Goal: Task Accomplishment & Management: Manage account settings

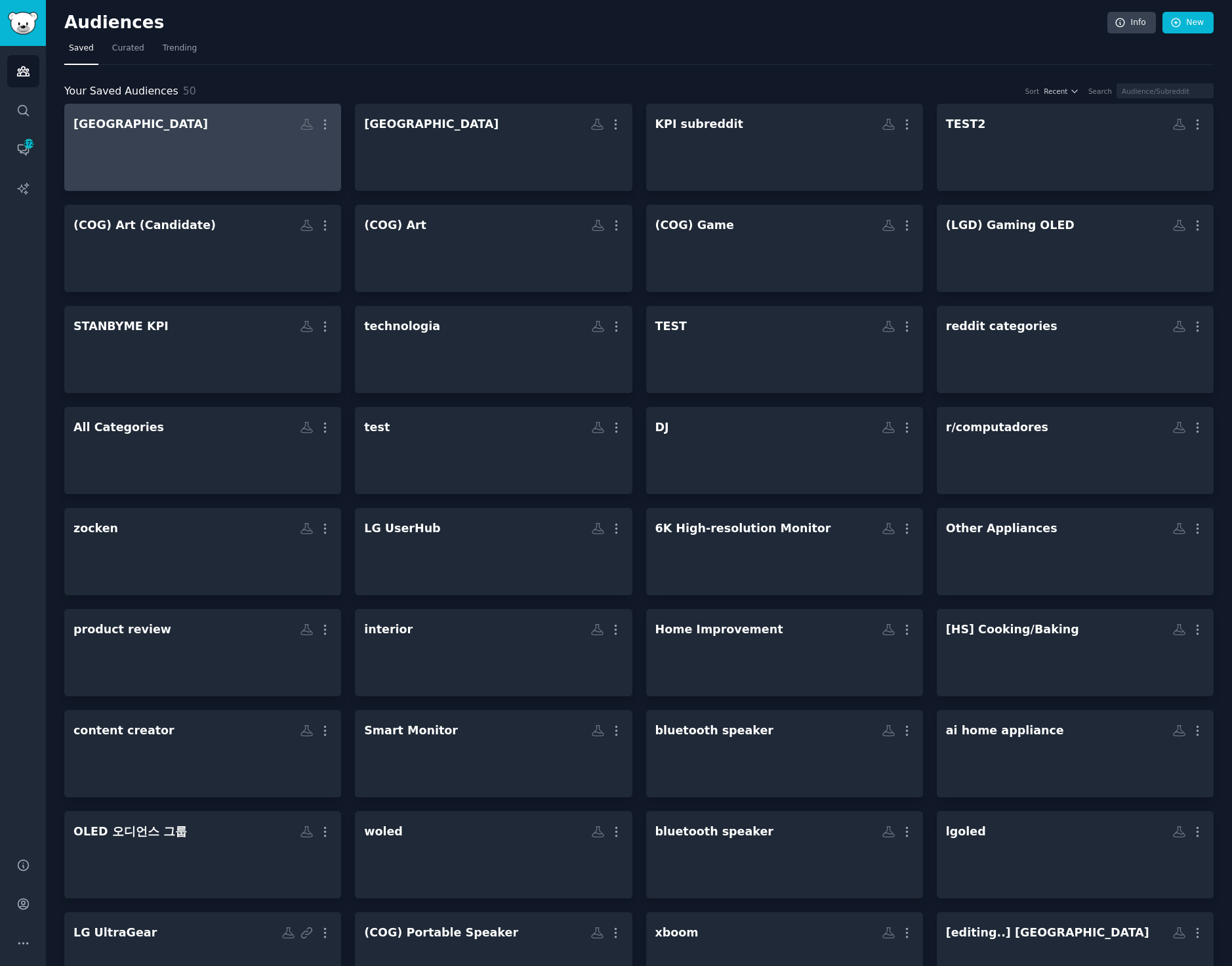
click at [199, 152] on div at bounding box center [202, 159] width 258 height 46
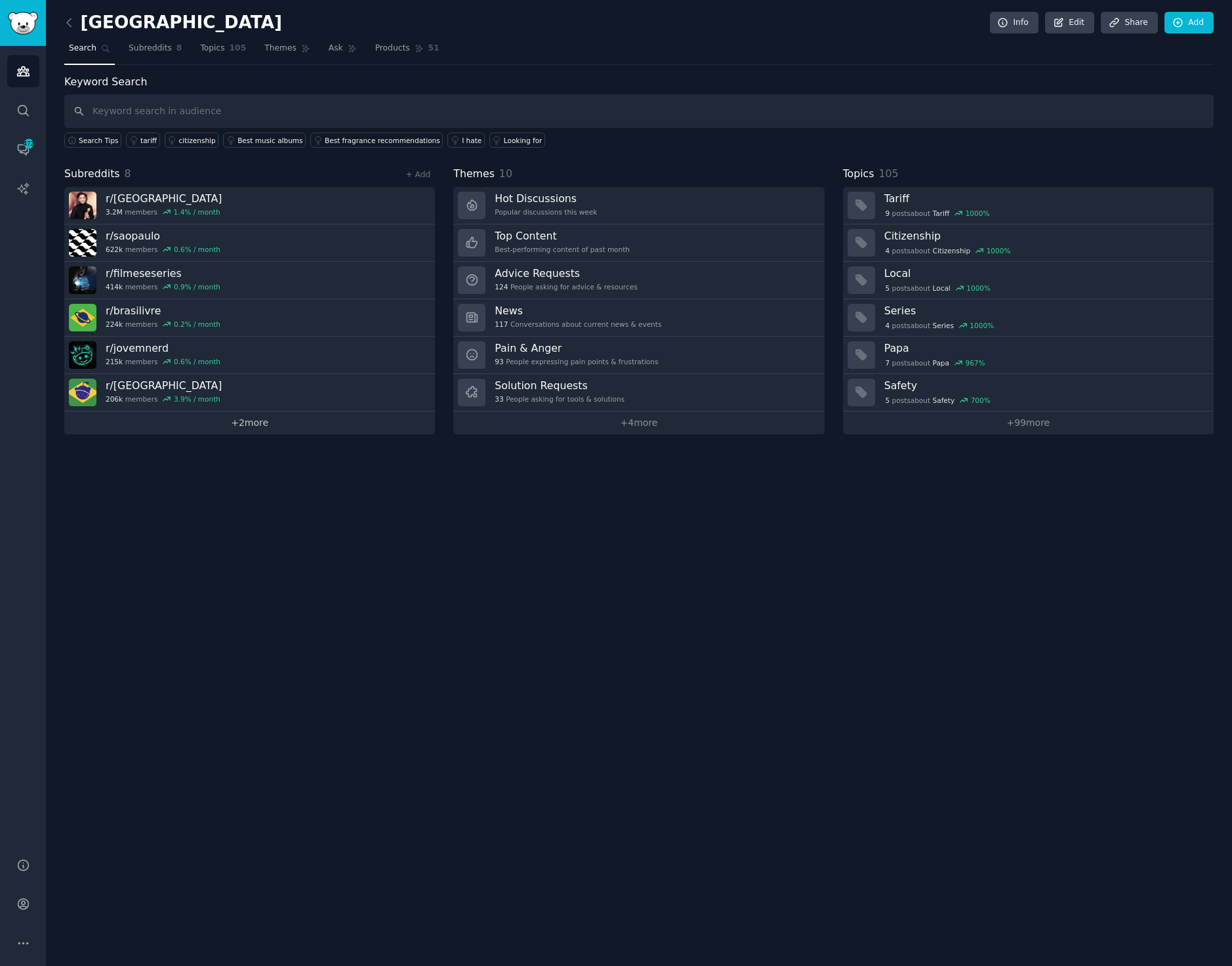
click at [265, 425] on link "+ 2 more" at bounding box center [249, 423] width 370 height 23
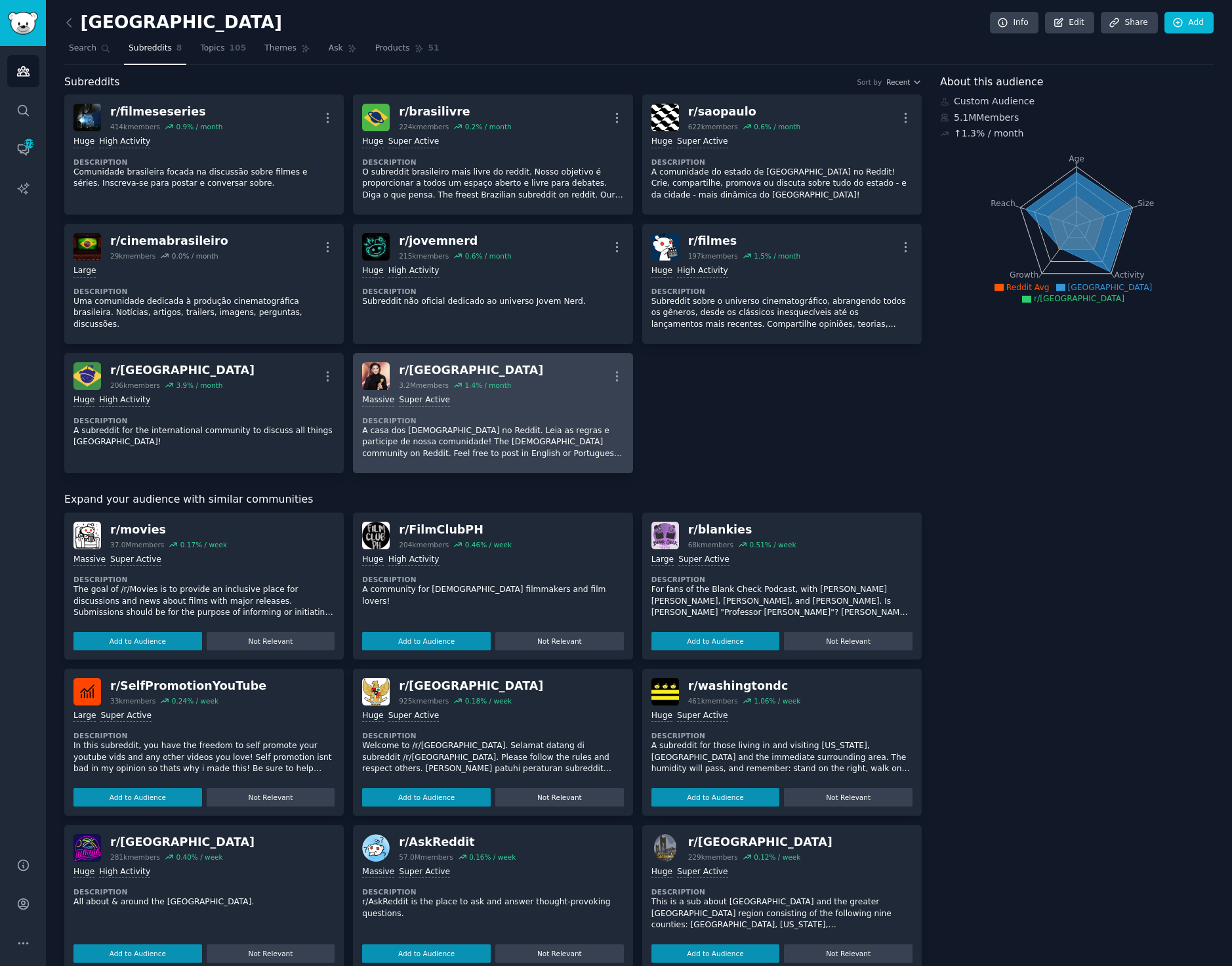
click at [518, 407] on div "Massive Super Active Description A casa dos [DEMOGRAPHIC_DATA] no Reddit. Leia …" at bounding box center [492, 427] width 261 height 74
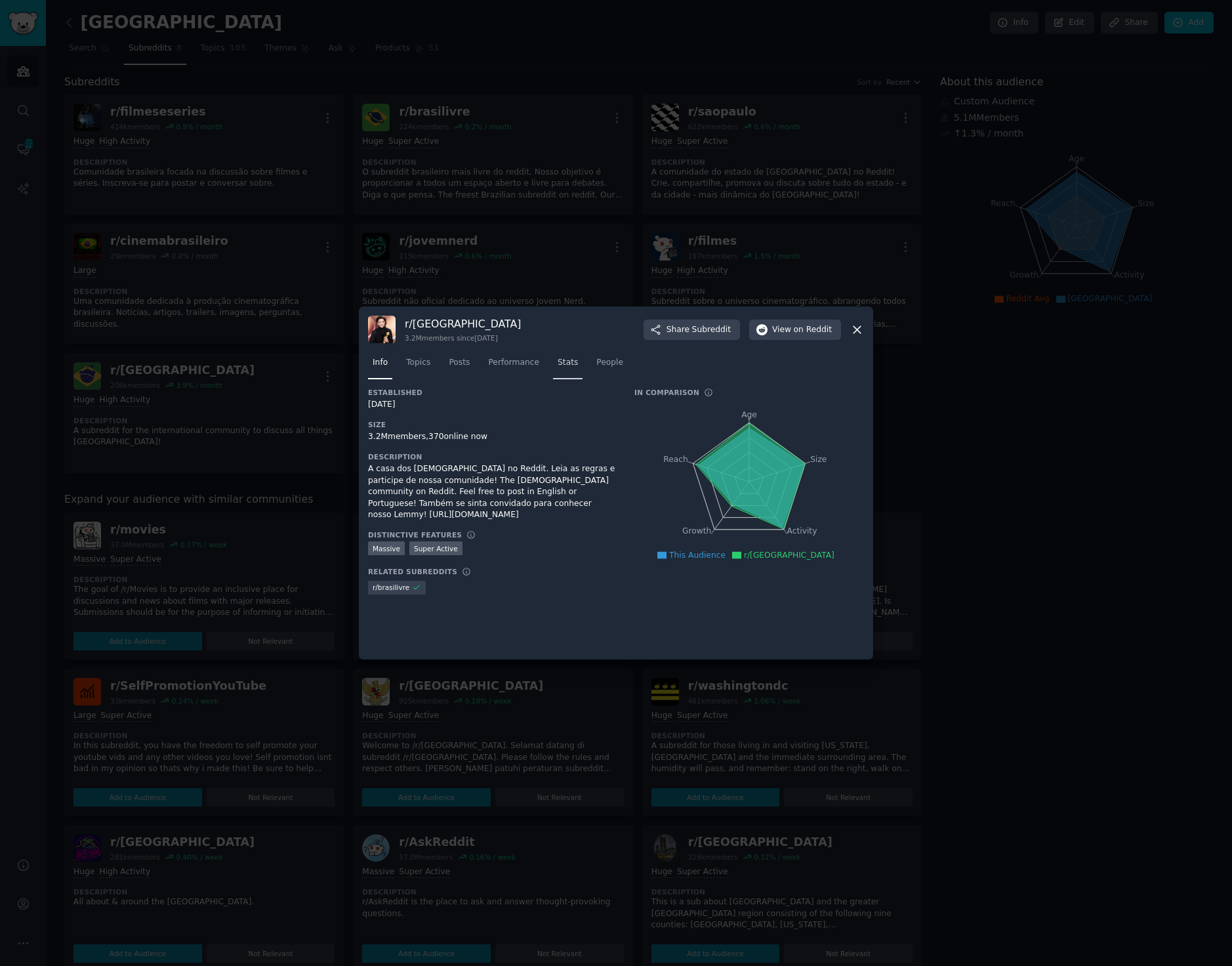
click at [559, 368] on span "Stats" at bounding box center [567, 363] width 20 height 12
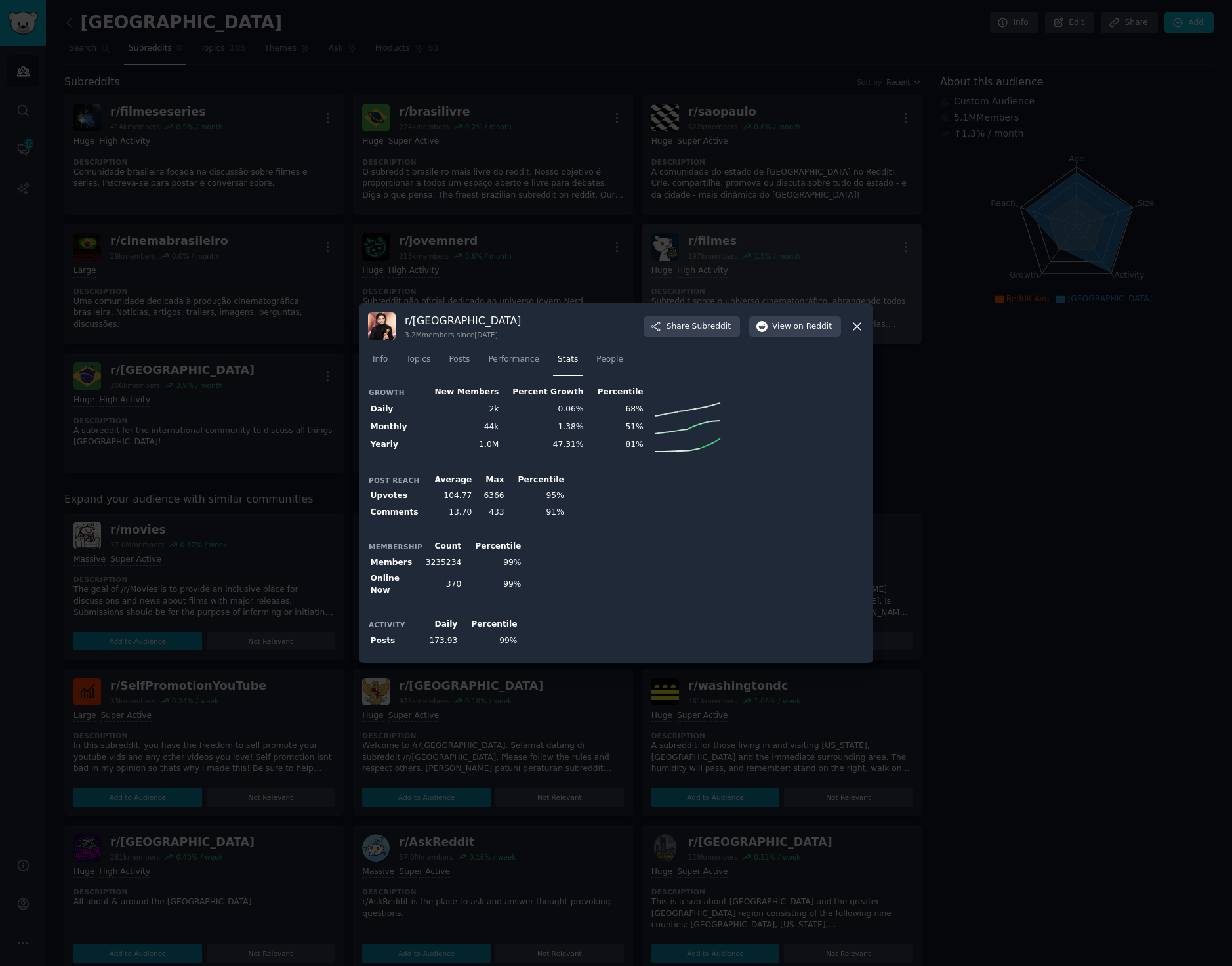
drag, startPoint x: 853, startPoint y: 332, endPoint x: 844, endPoint y: 332, distance: 9.0
click at [853, 332] on icon at bounding box center [857, 326] width 14 height 14
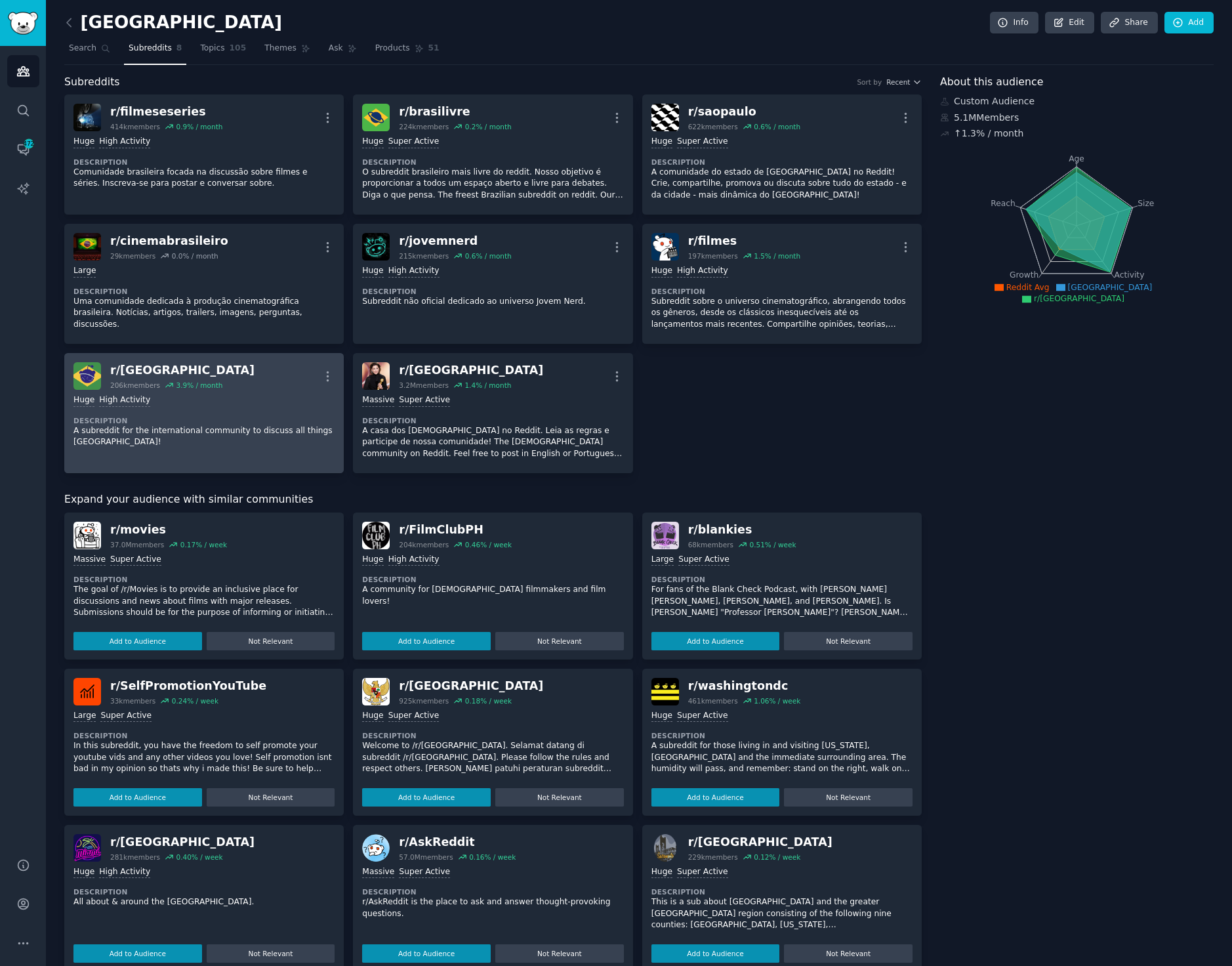
click at [202, 420] on dt "Description" at bounding box center [204, 420] width 261 height 9
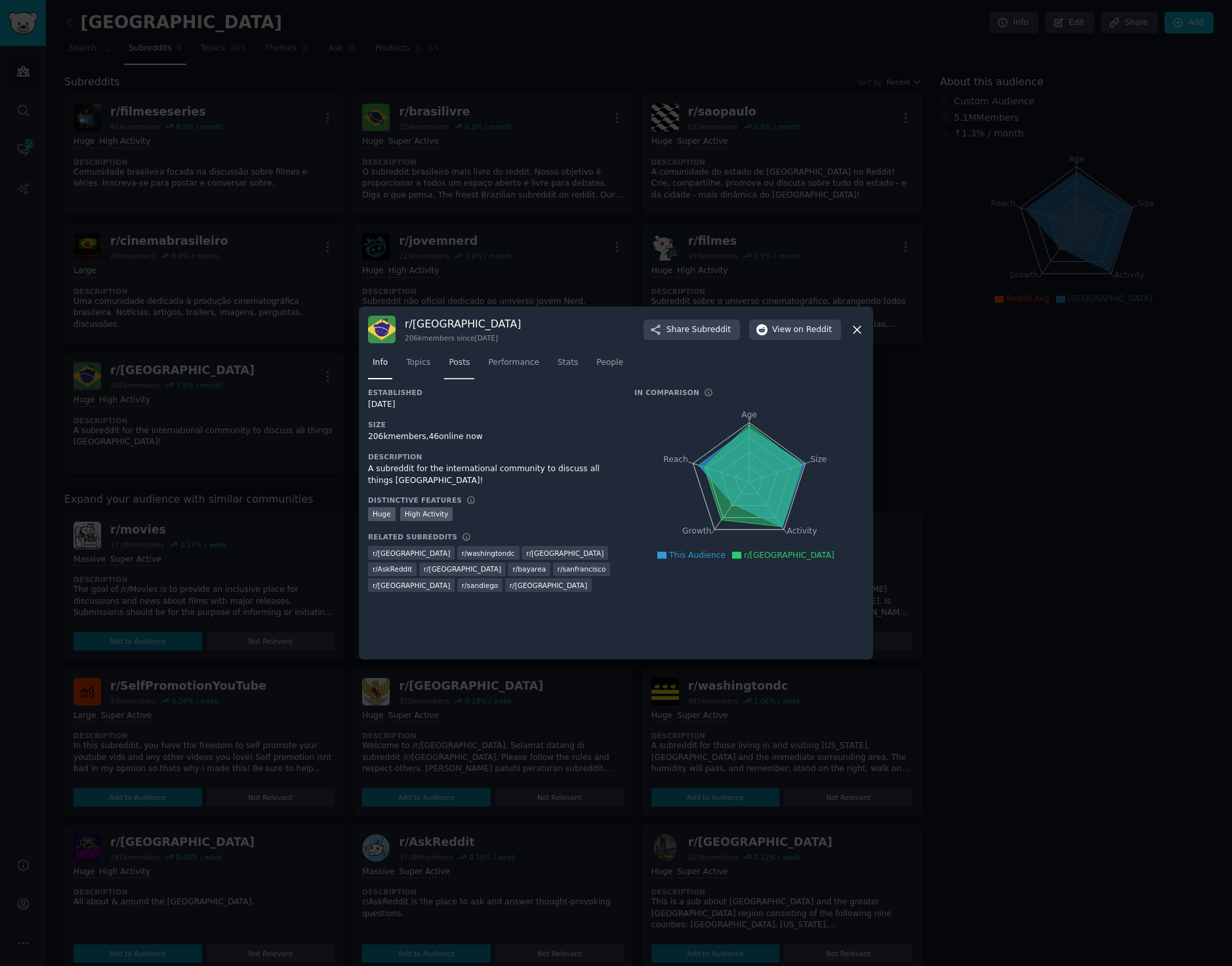
click at [460, 366] on span "Posts" at bounding box center [459, 363] width 21 height 12
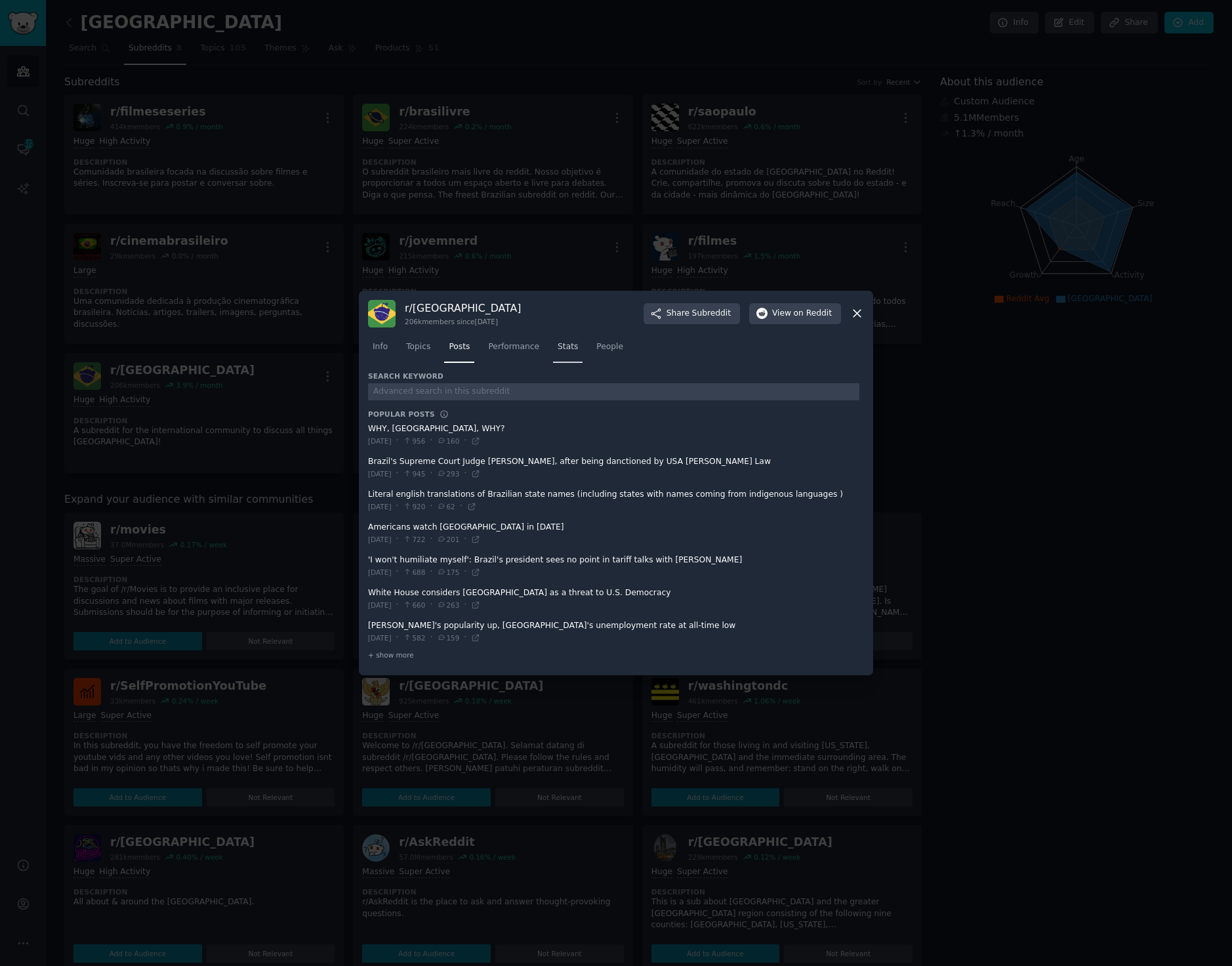
click at [563, 345] on span "Stats" at bounding box center [567, 347] width 20 height 12
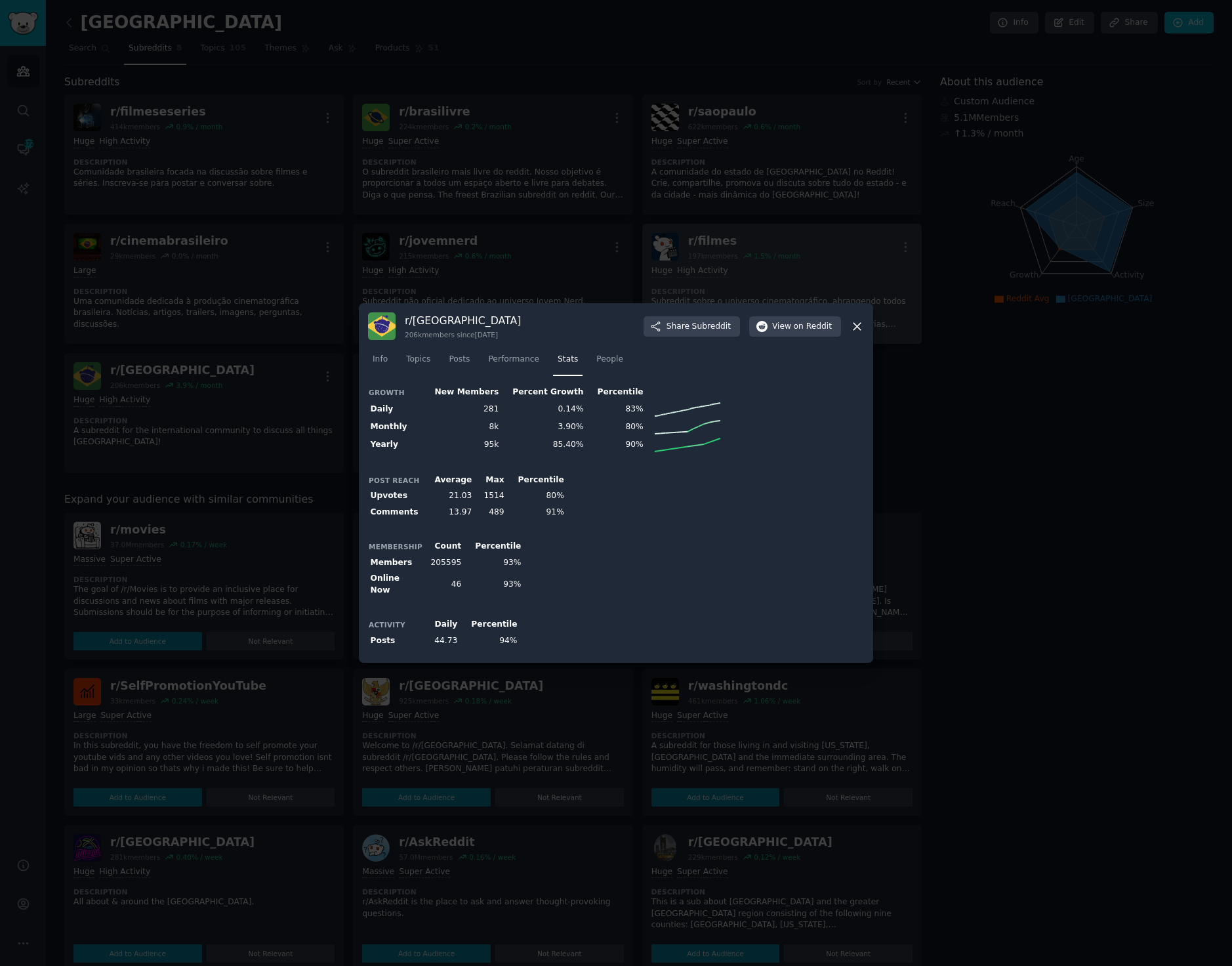
click at [854, 328] on icon at bounding box center [857, 326] width 14 height 14
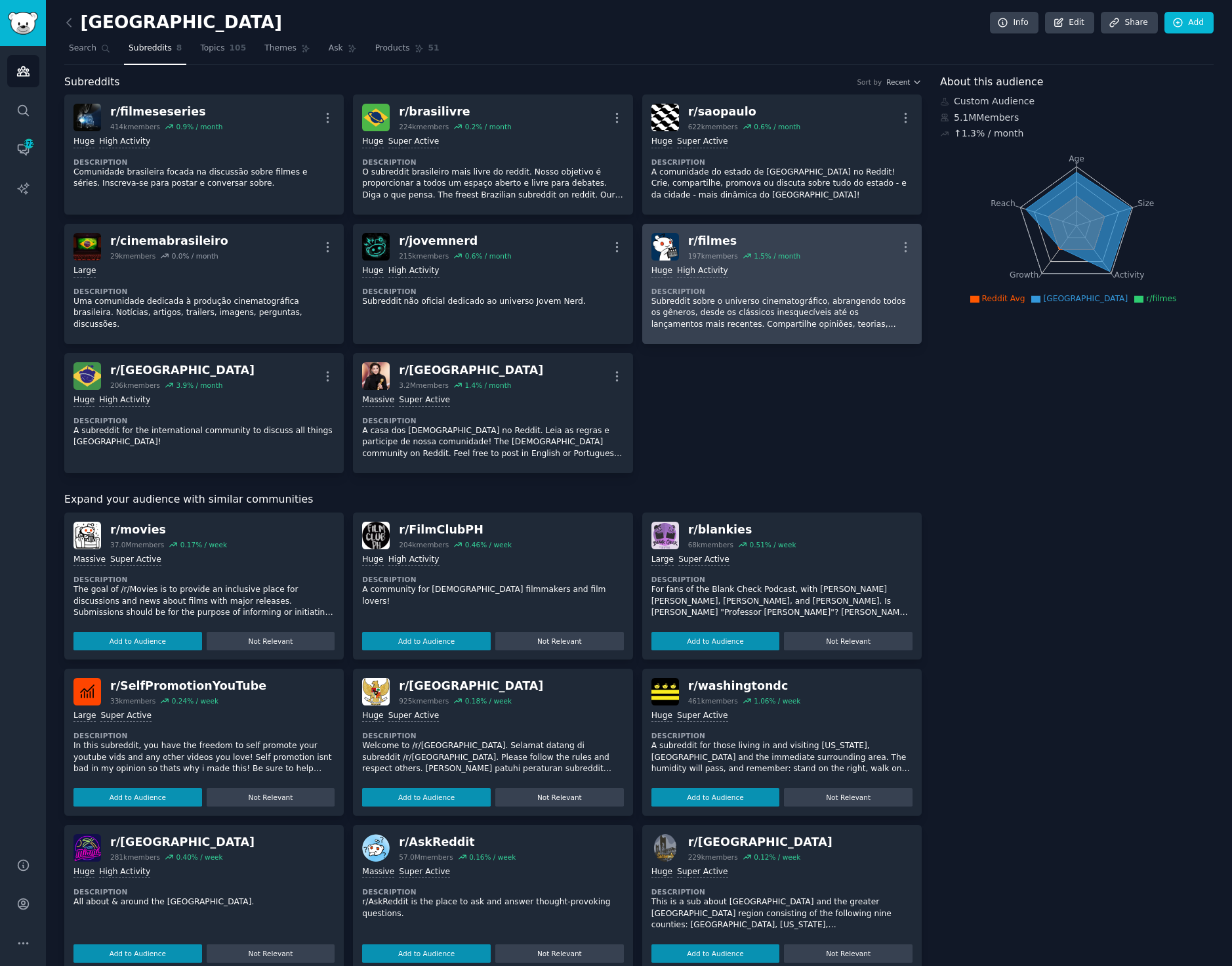
click at [786, 299] on p "Subreddit sobre o universo cinematográfico, abrangendo todos os gêneros, desde …" at bounding box center [782, 313] width 261 height 35
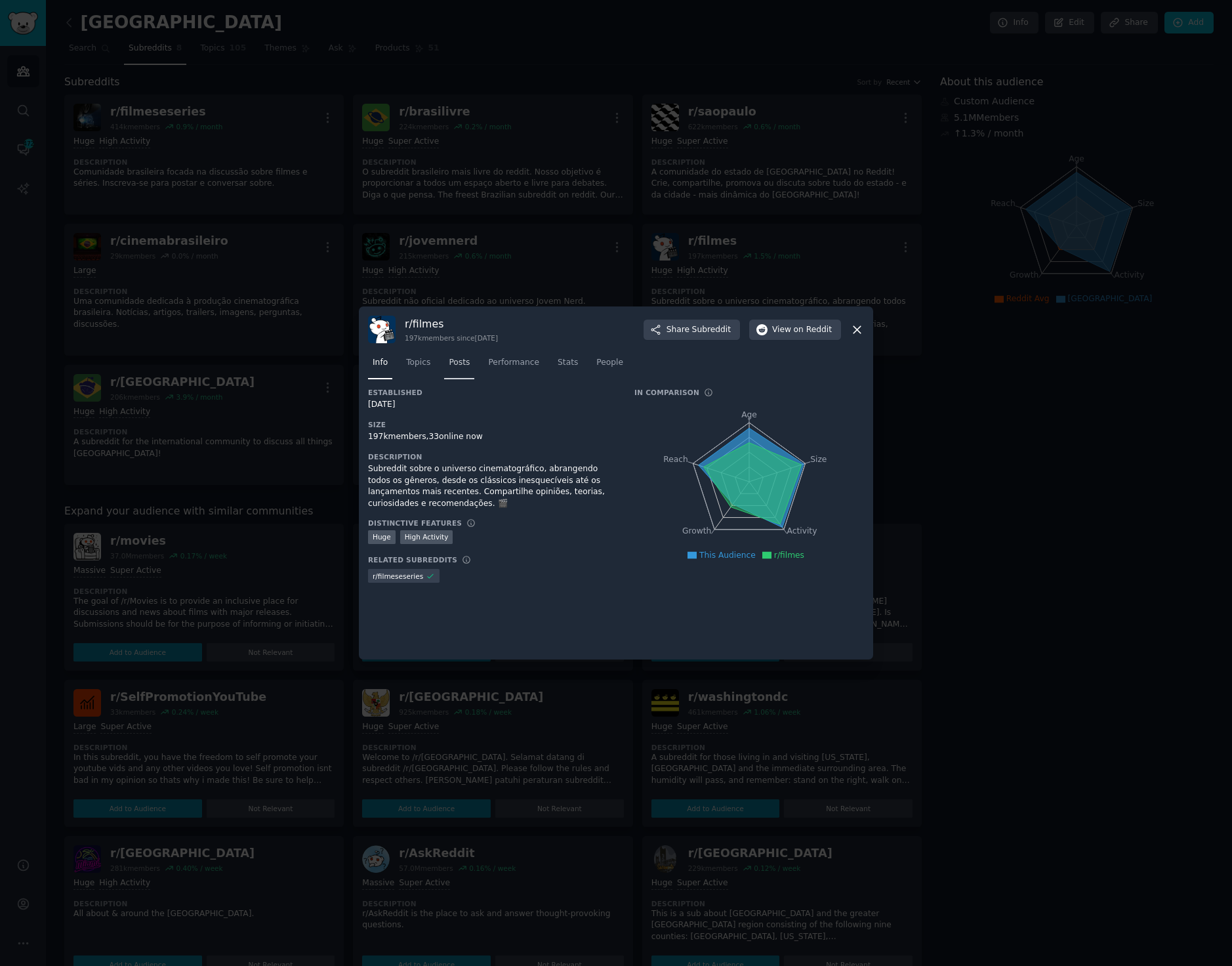
click at [461, 362] on span "Posts" at bounding box center [459, 363] width 21 height 12
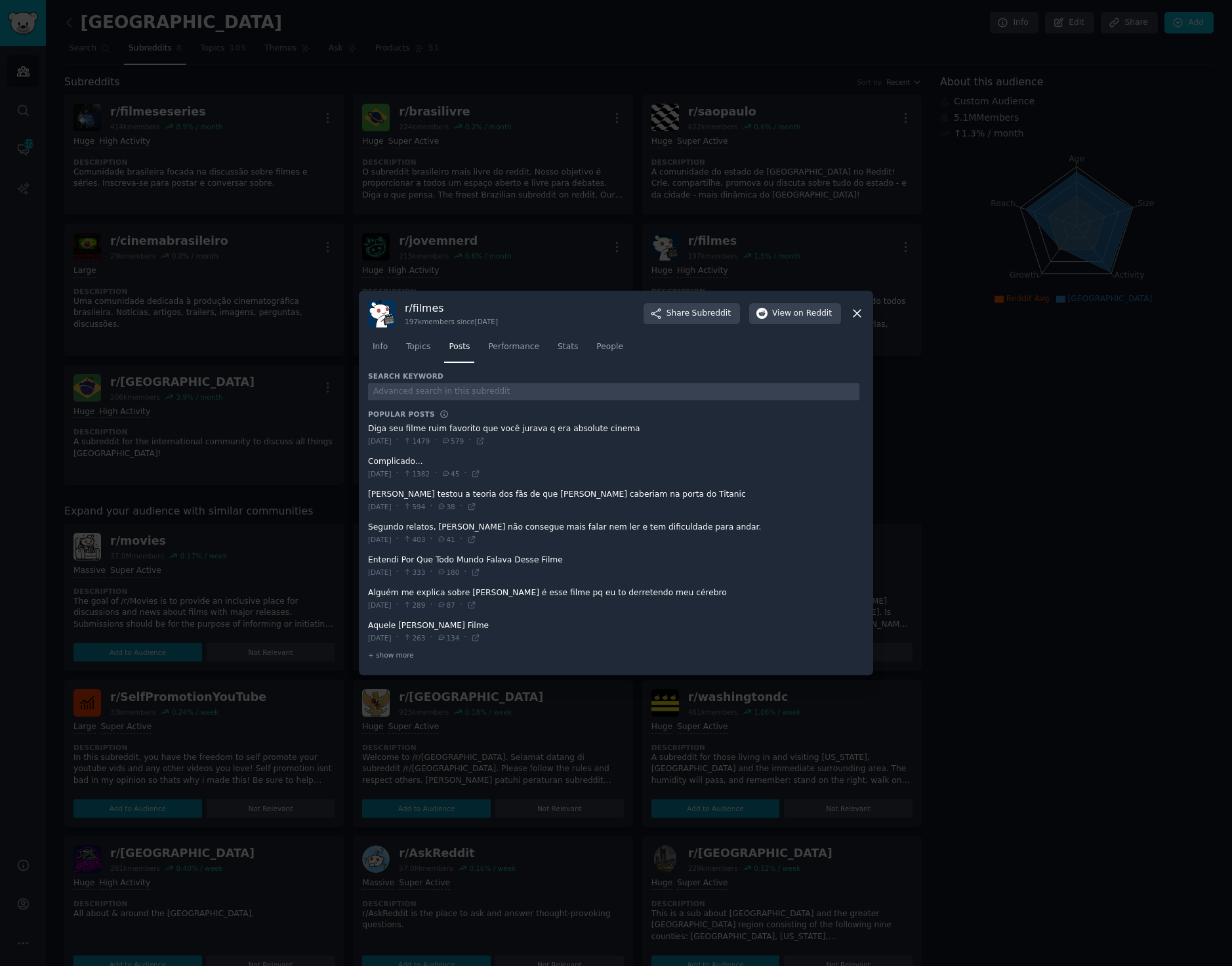
click at [857, 313] on icon at bounding box center [857, 314] width 7 height 7
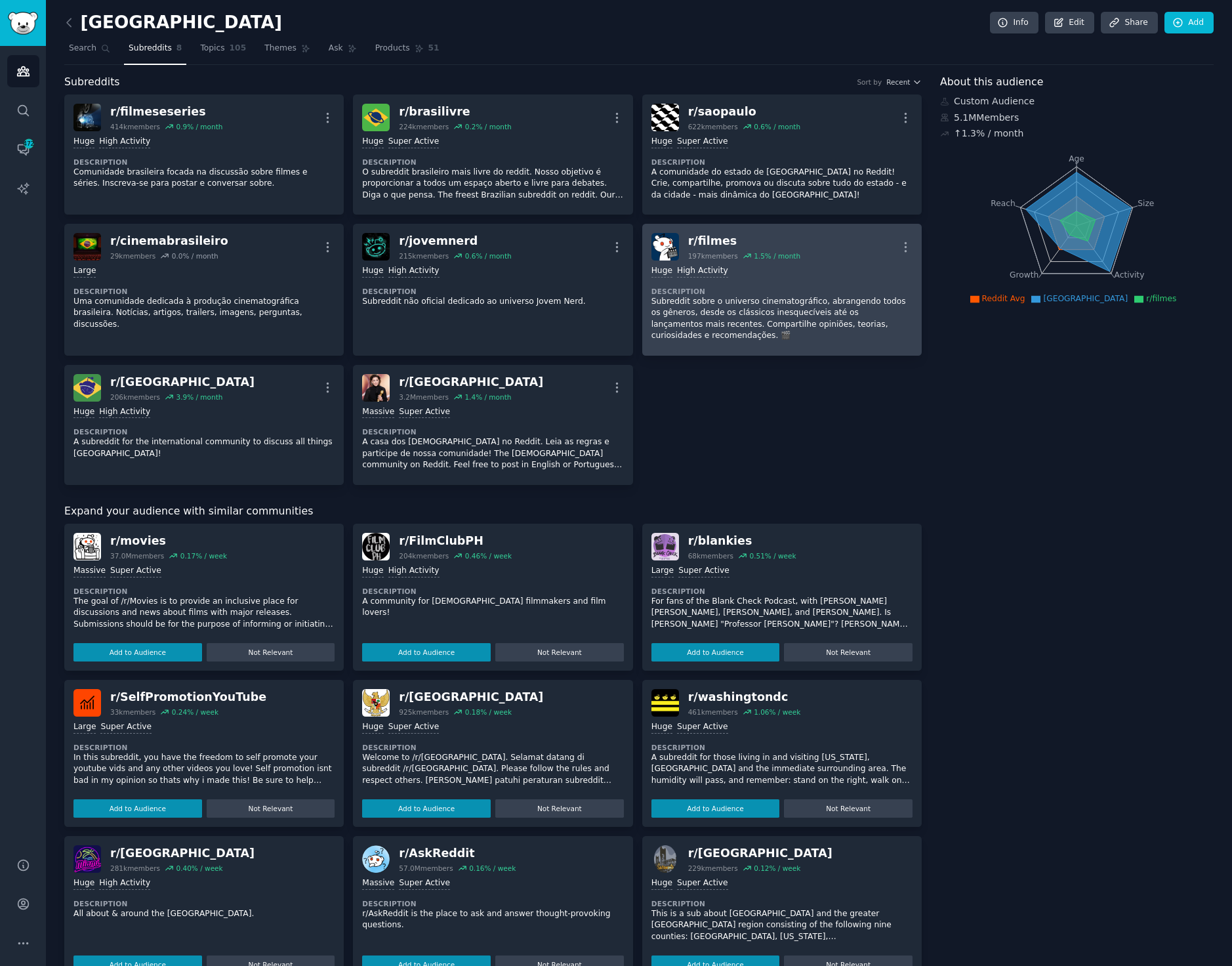
click at [768, 316] on p "Subreddit sobre o universo cinematográfico, abrangendo todos os gêneros, desde …" at bounding box center [782, 319] width 261 height 46
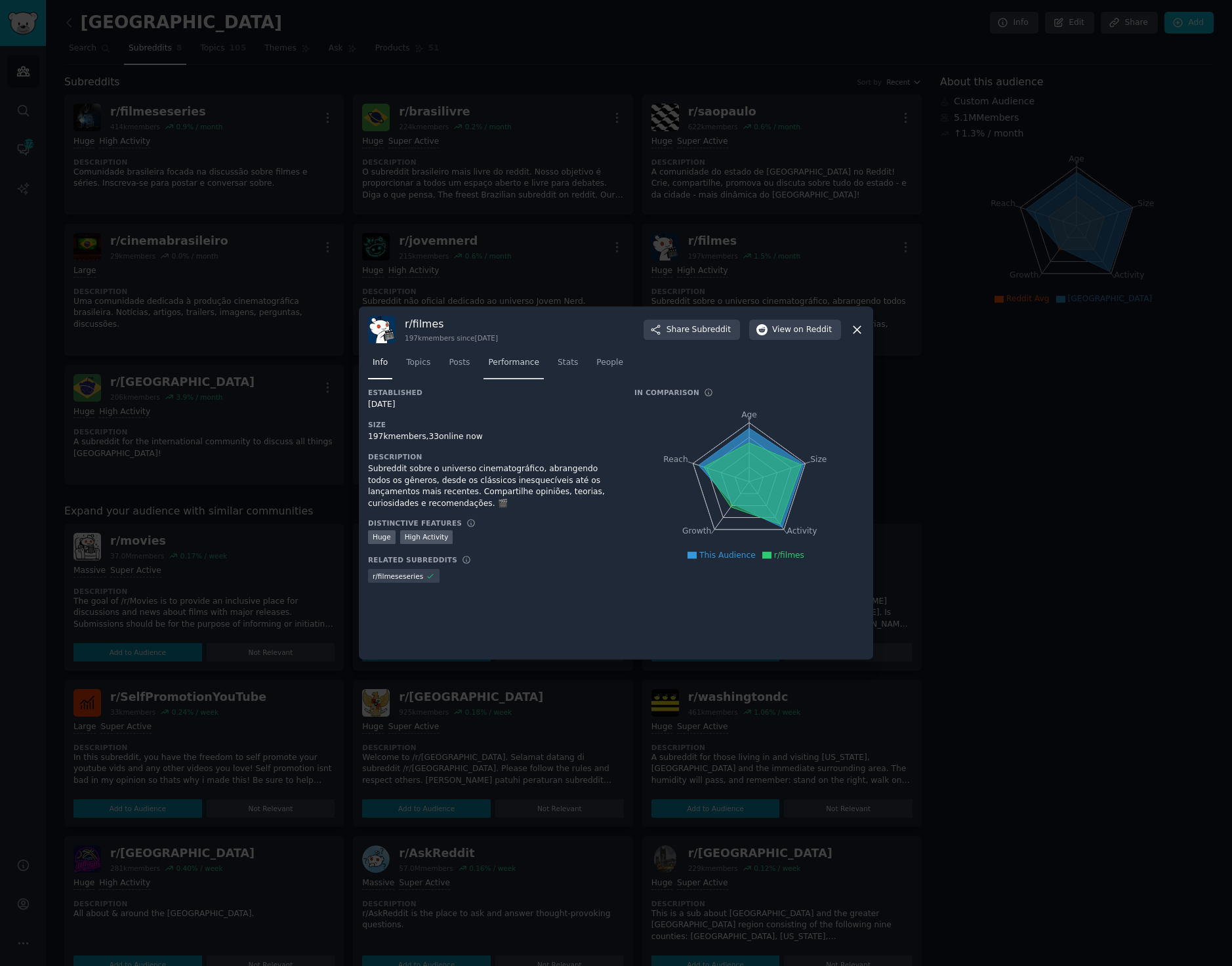
click at [516, 364] on span "Performance" at bounding box center [514, 363] width 51 height 12
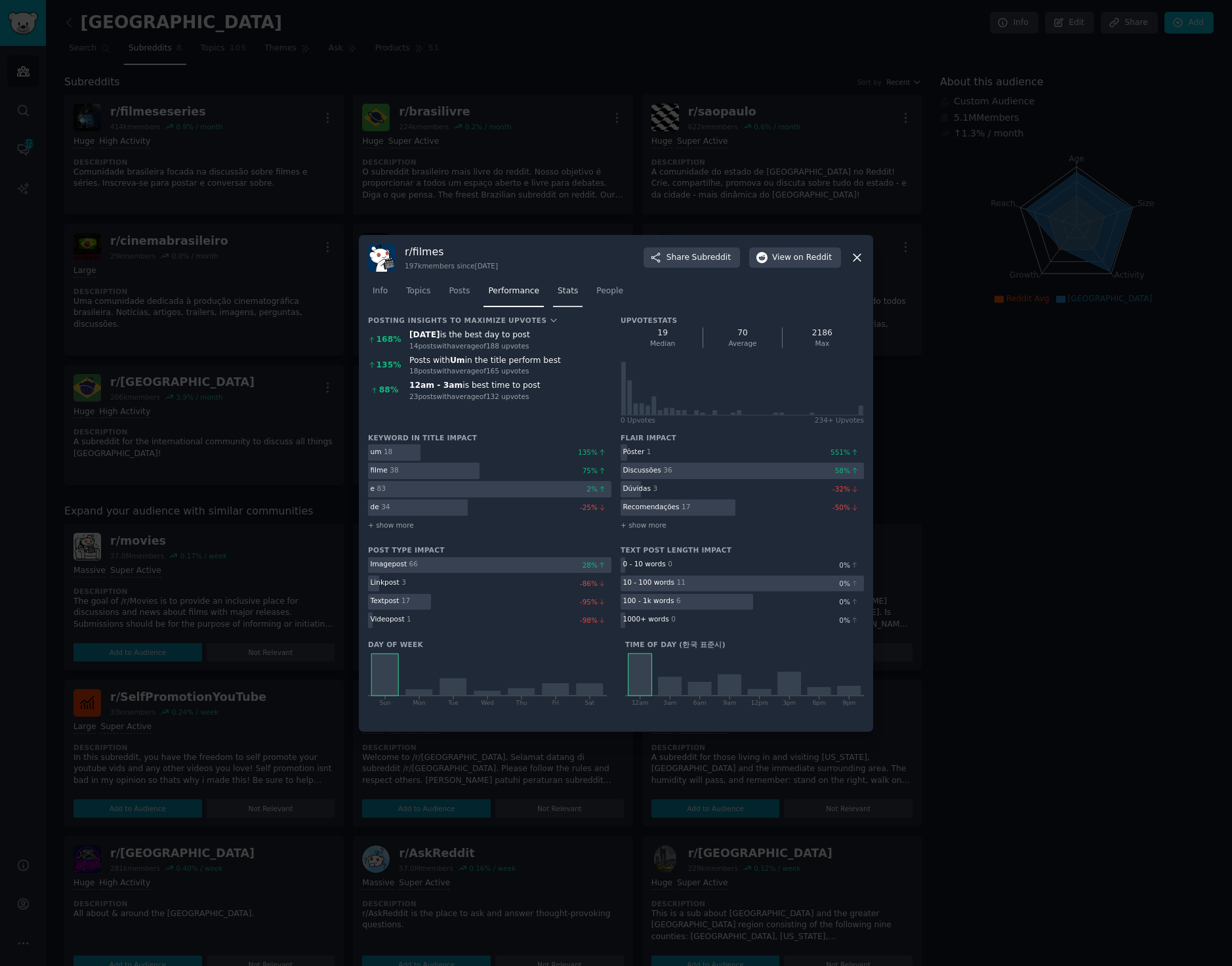
click at [562, 291] on span "Stats" at bounding box center [567, 291] width 20 height 12
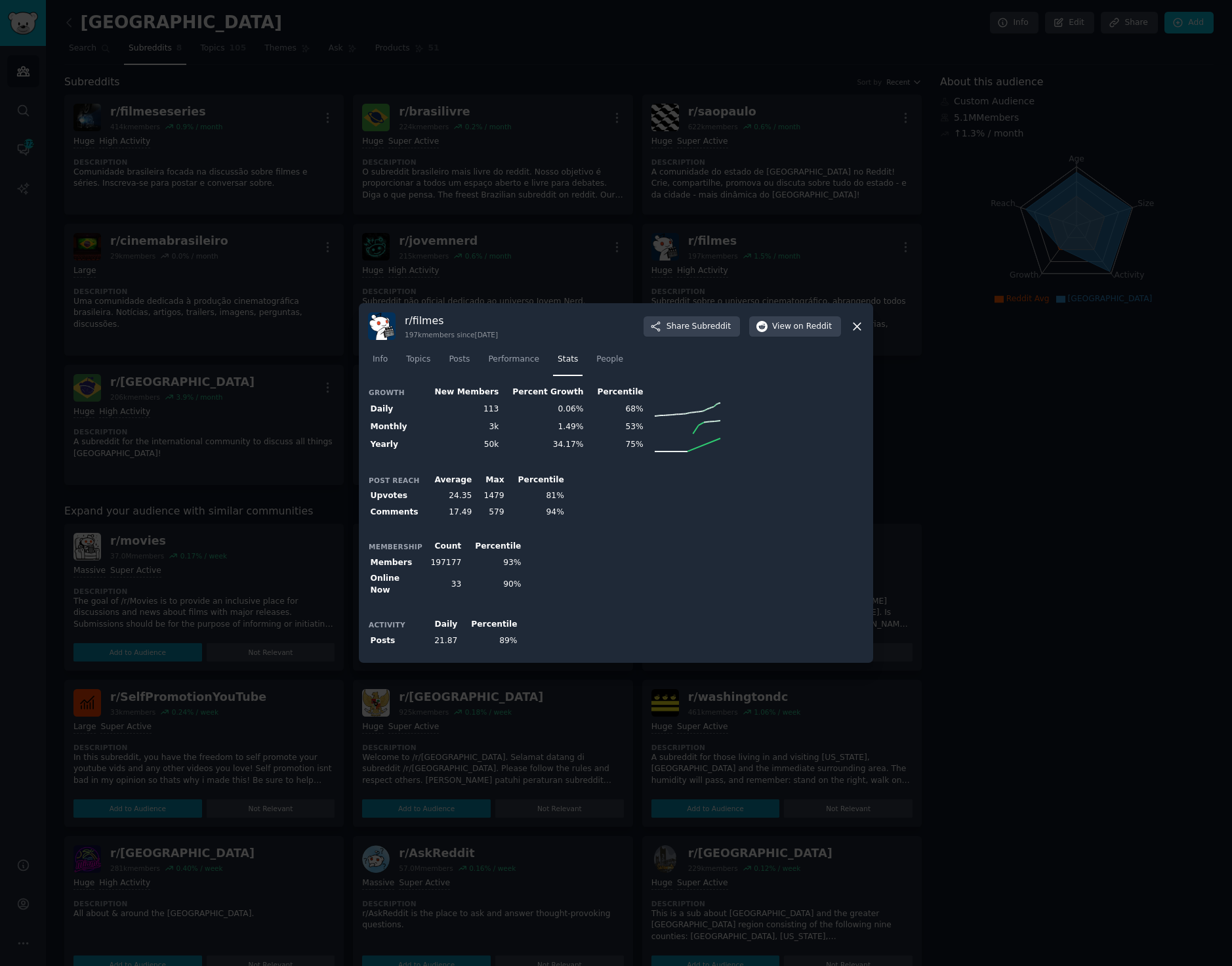
click at [854, 333] on icon at bounding box center [857, 326] width 14 height 14
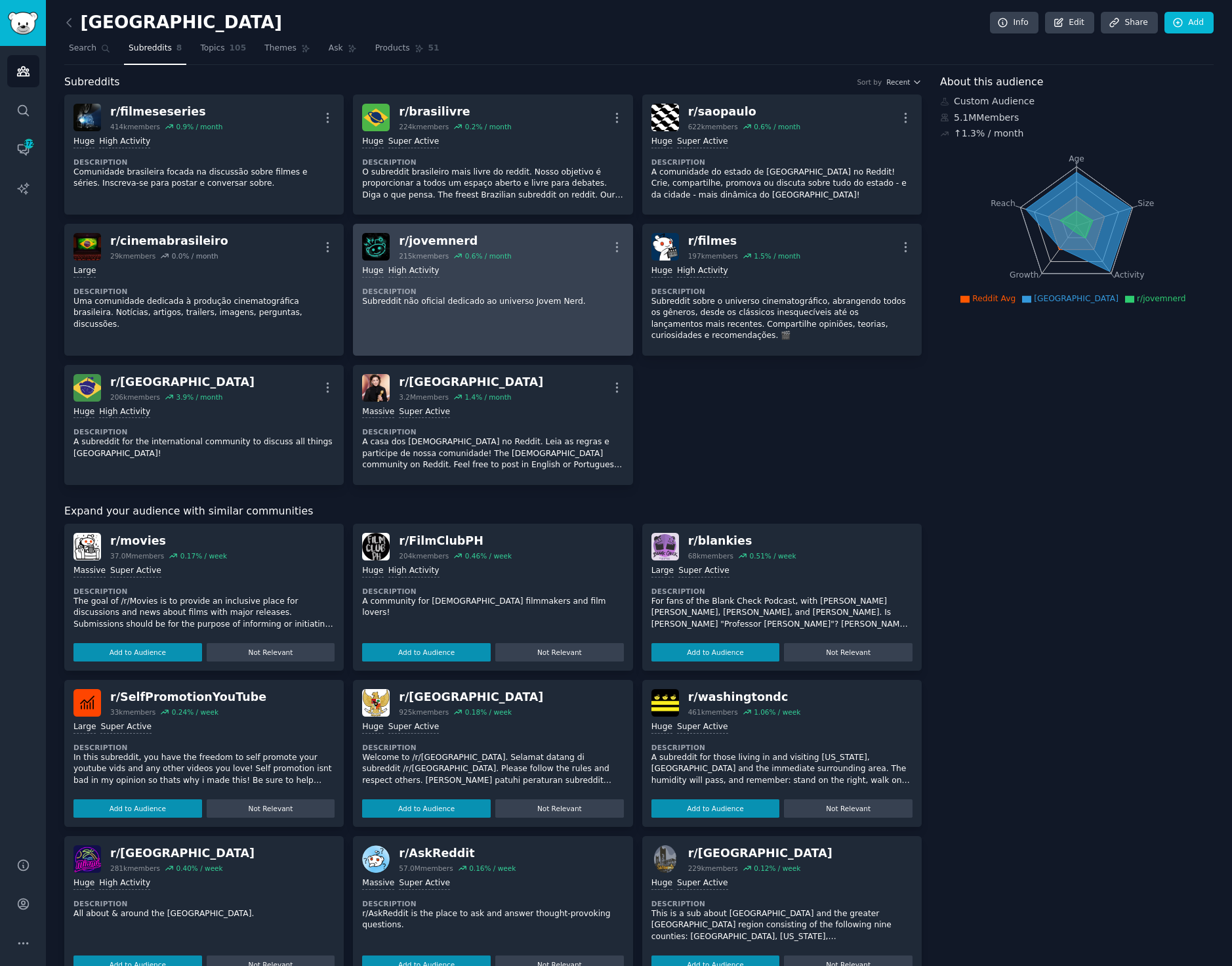
click at [559, 326] on link "r/ jovemnerd 215k members 0.6 % / month More Huge High Activity Description Sub…" at bounding box center [493, 289] width 280 height 132
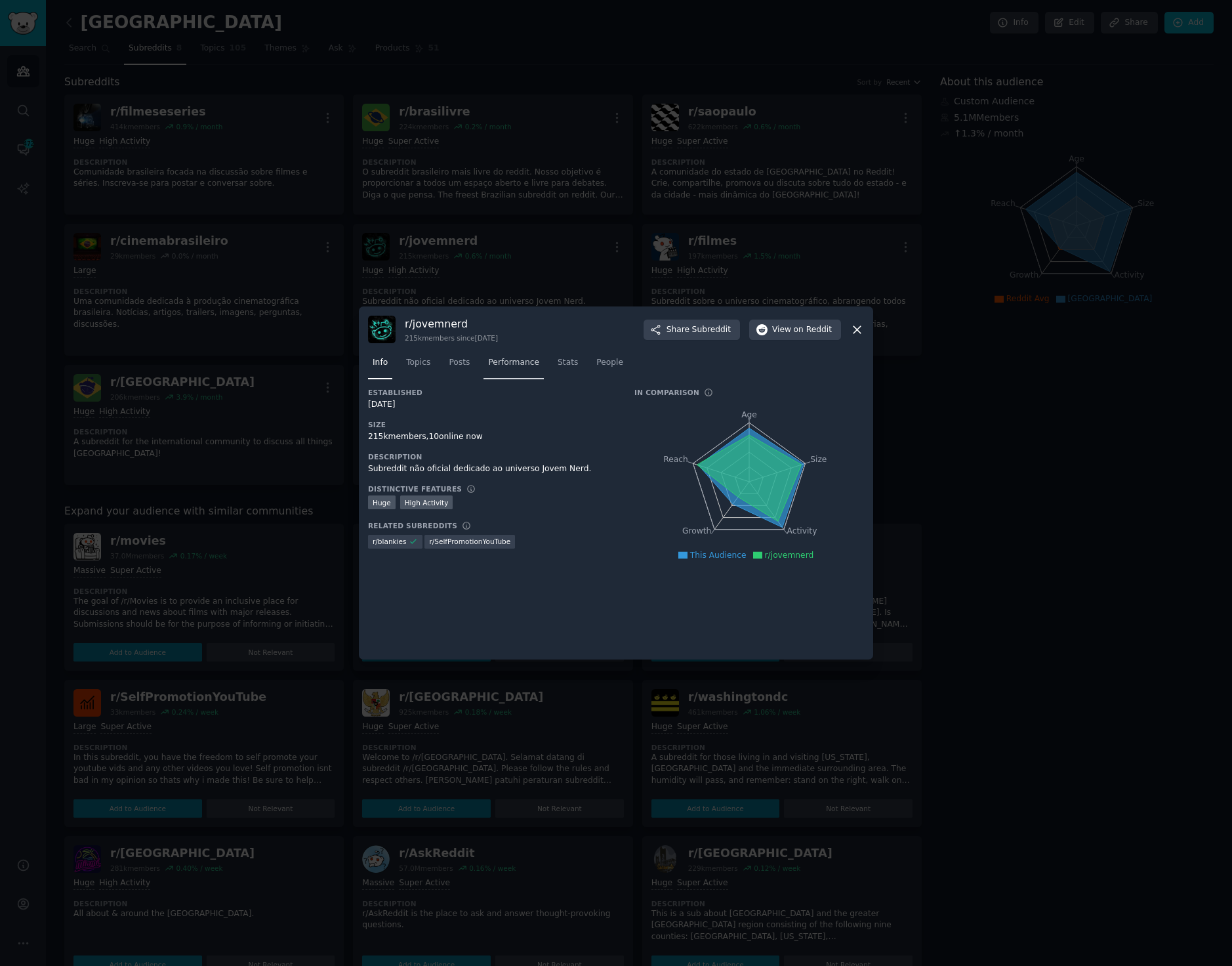
click at [526, 370] on link "Performance" at bounding box center [514, 365] width 60 height 27
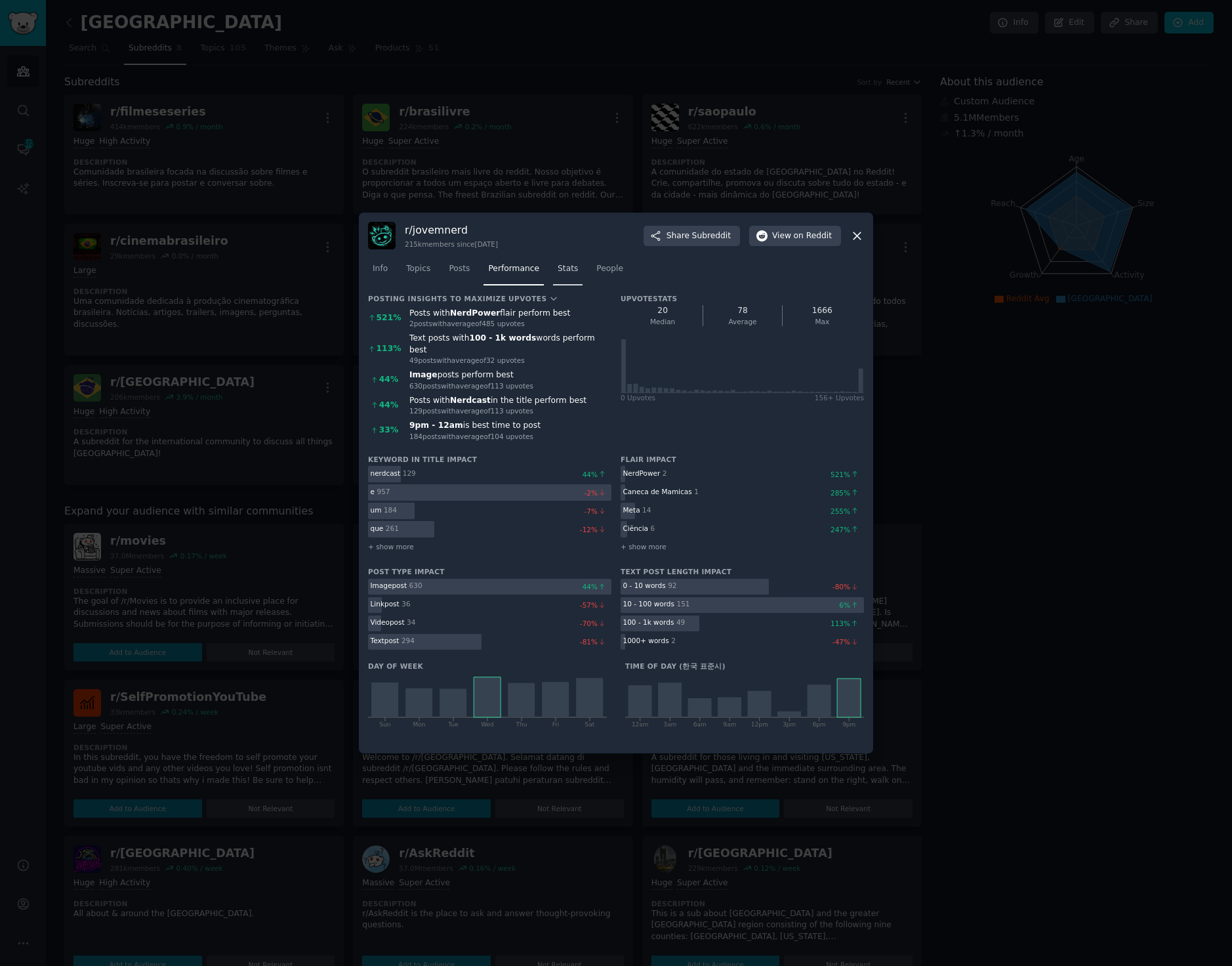
click at [557, 275] on span "Stats" at bounding box center [567, 269] width 20 height 12
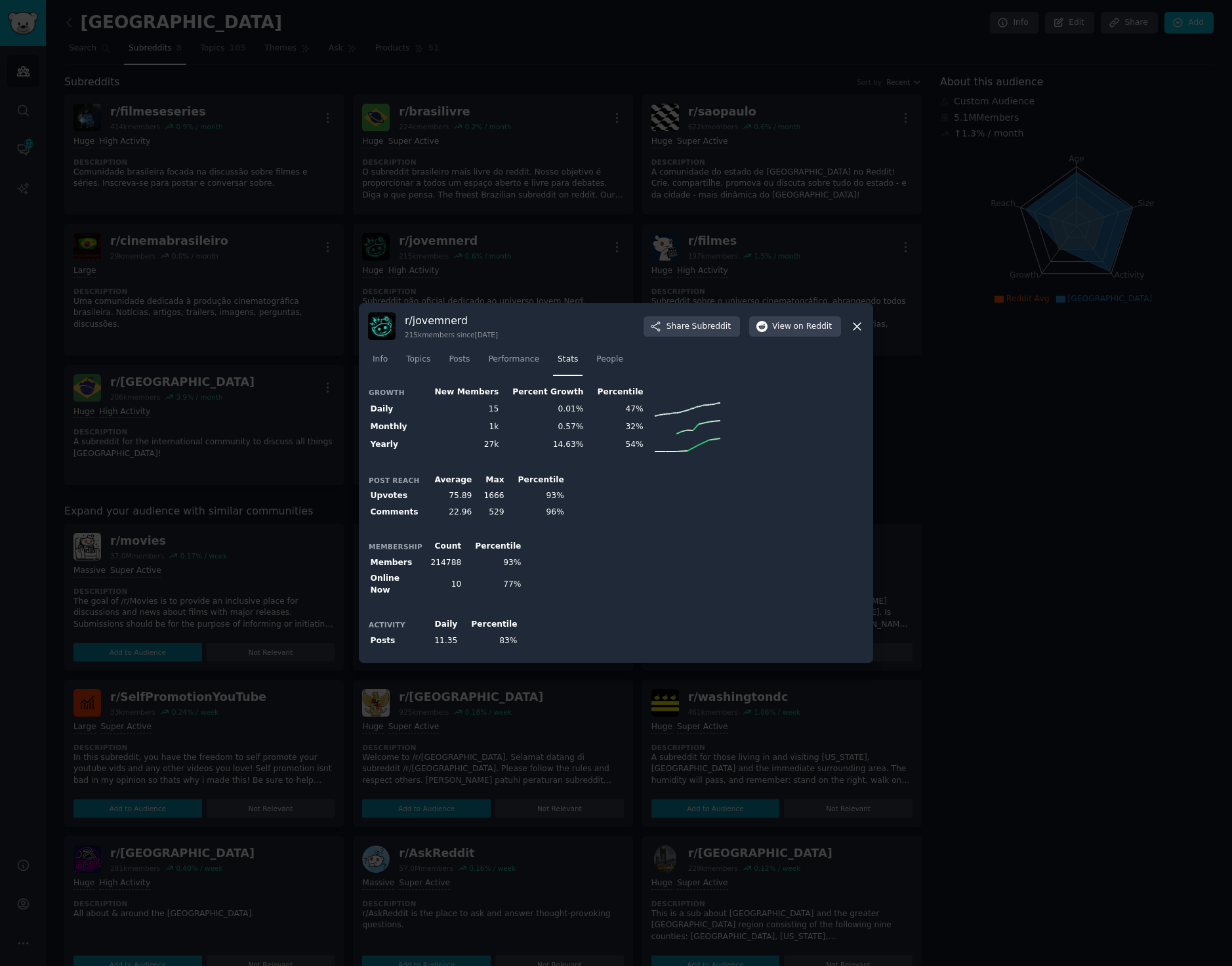
click at [859, 330] on icon at bounding box center [857, 326] width 14 height 14
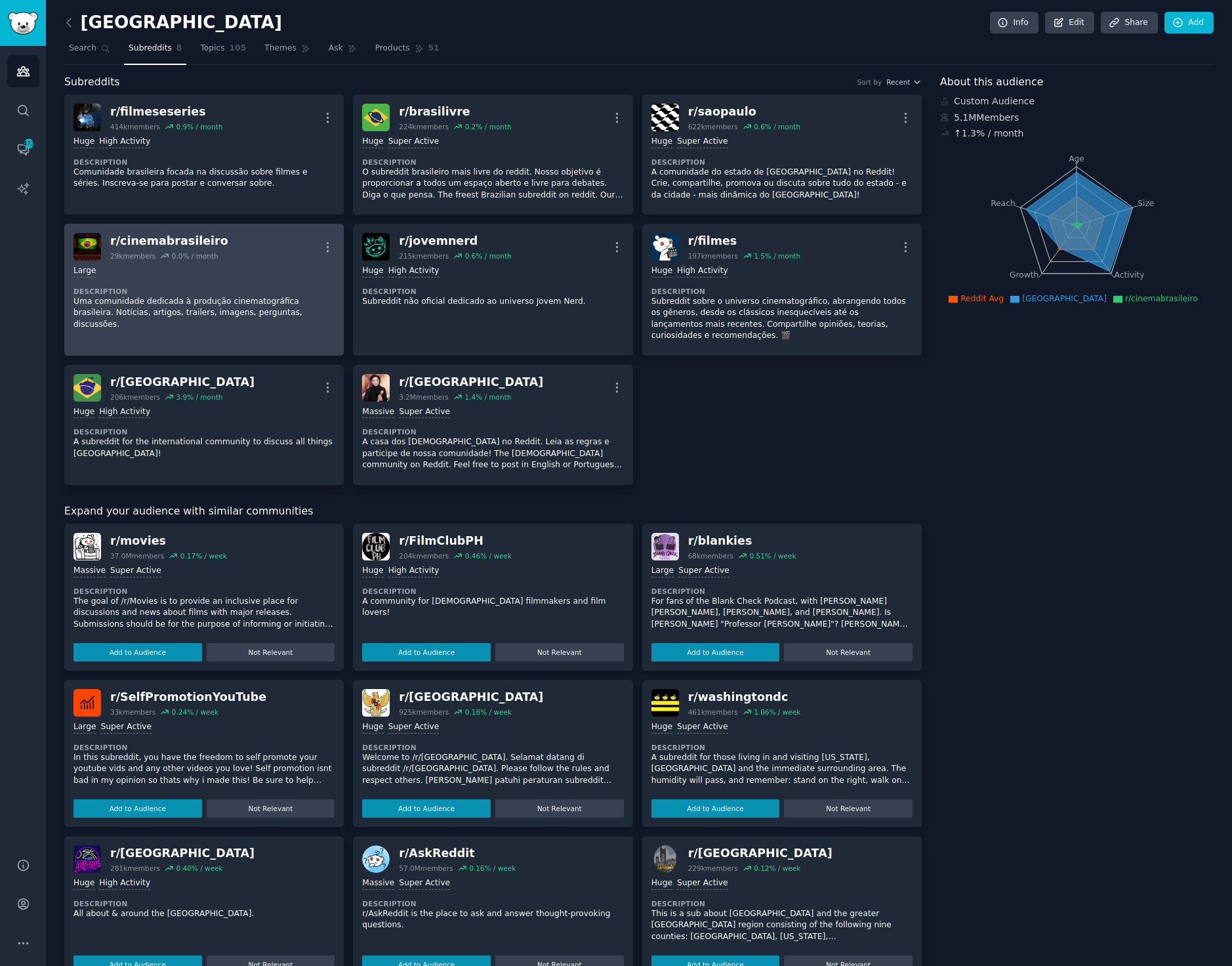
click at [178, 277] on div "Large" at bounding box center [204, 270] width 261 height 12
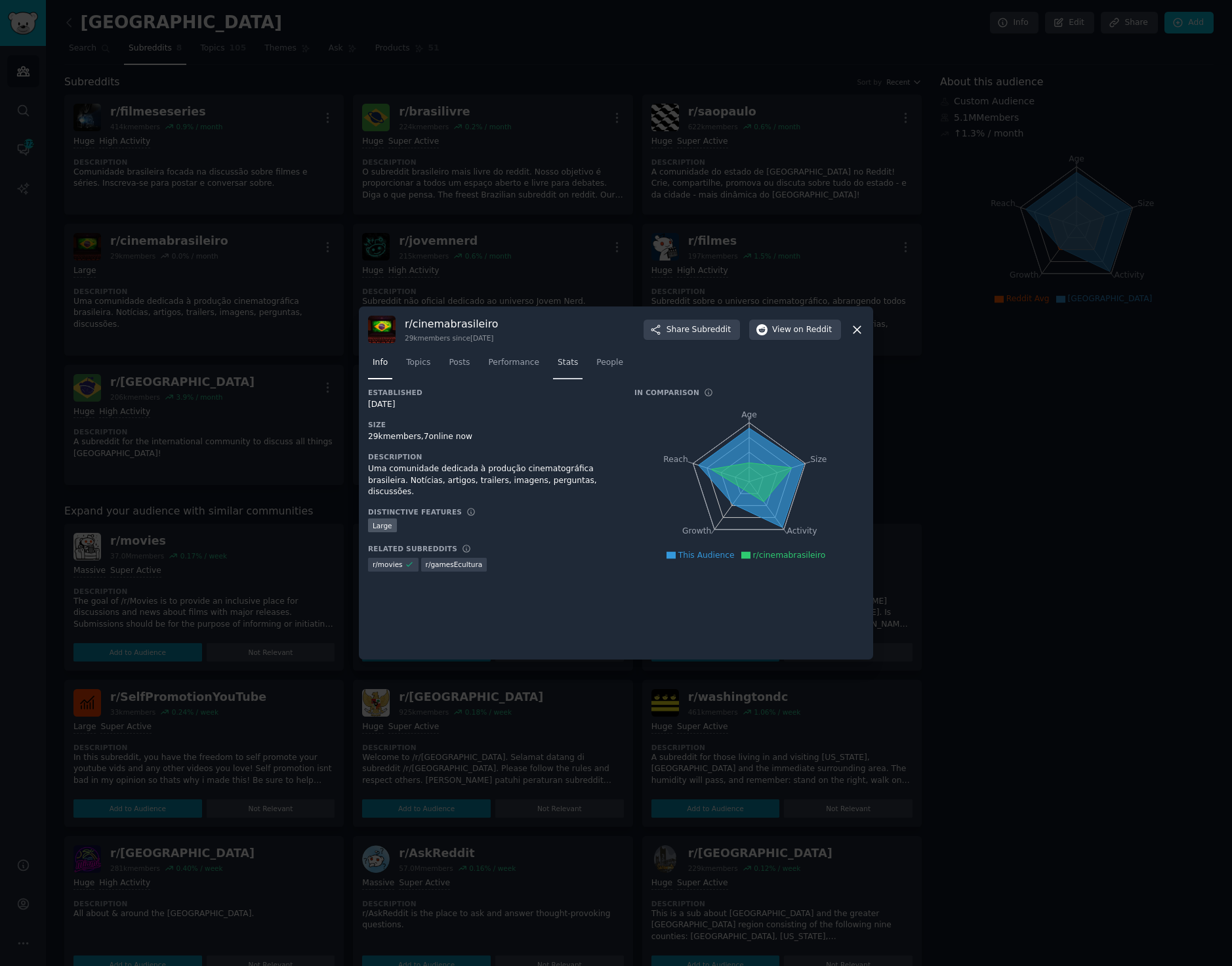
click at [557, 358] on span "Stats" at bounding box center [567, 363] width 20 height 12
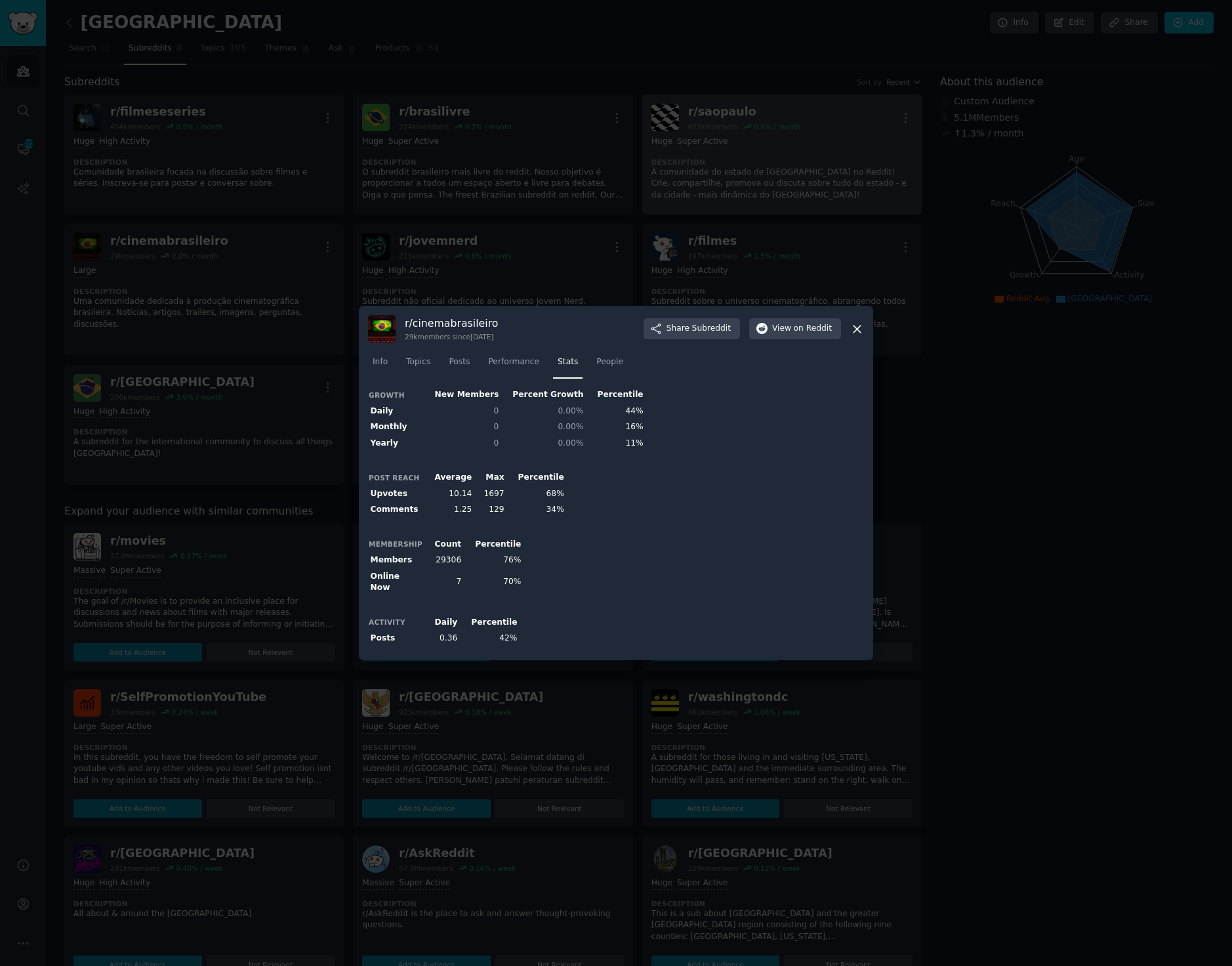
drag, startPoint x: 862, startPoint y: 174, endPoint x: 834, endPoint y: 173, distance: 28.0
click at [859, 172] on div at bounding box center [616, 483] width 1232 height 966
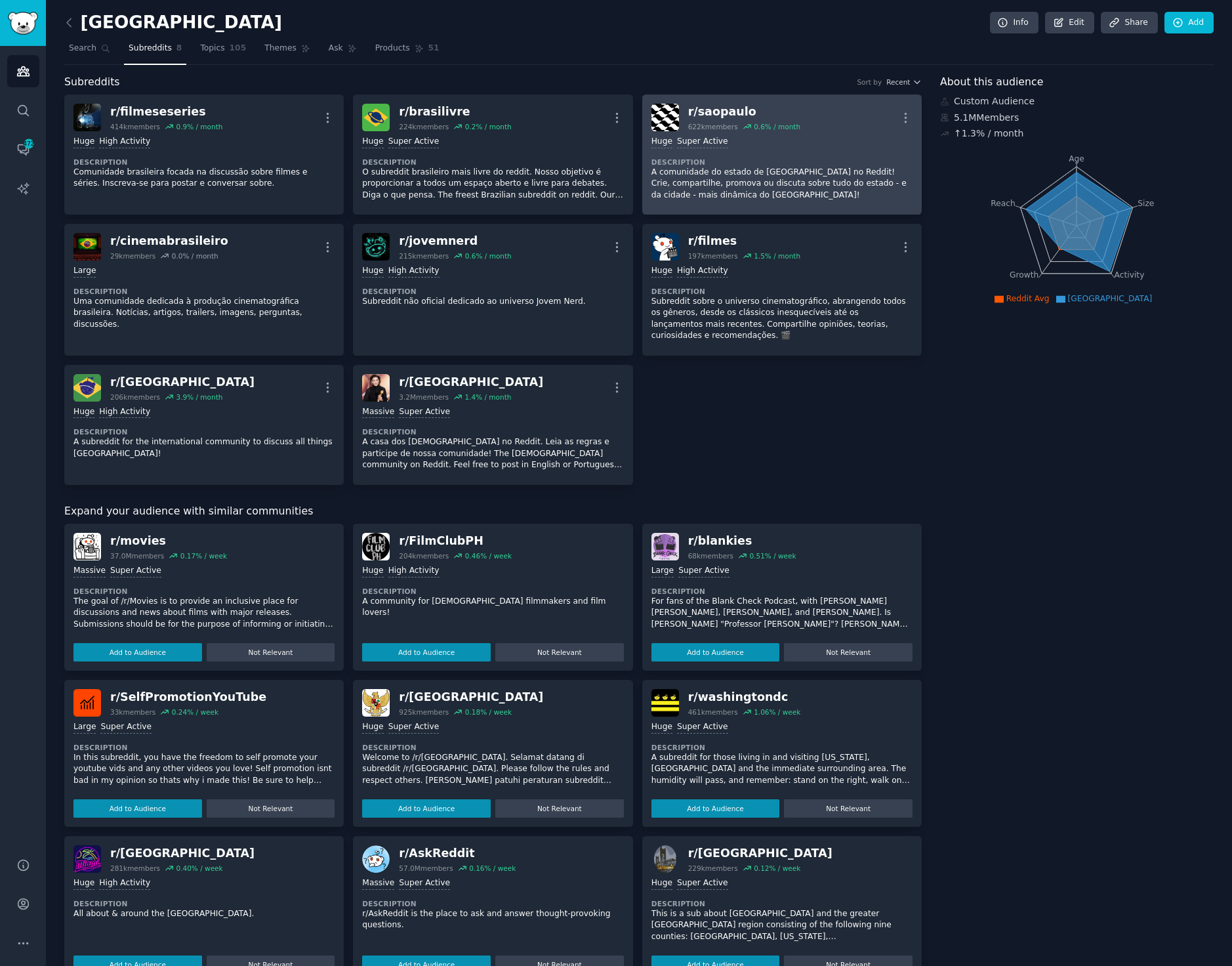
click at [795, 154] on div "Huge Super Active Description A comunidade do estado de [GEOGRAPHIC_DATA] no Re…" at bounding box center [782, 168] width 261 height 74
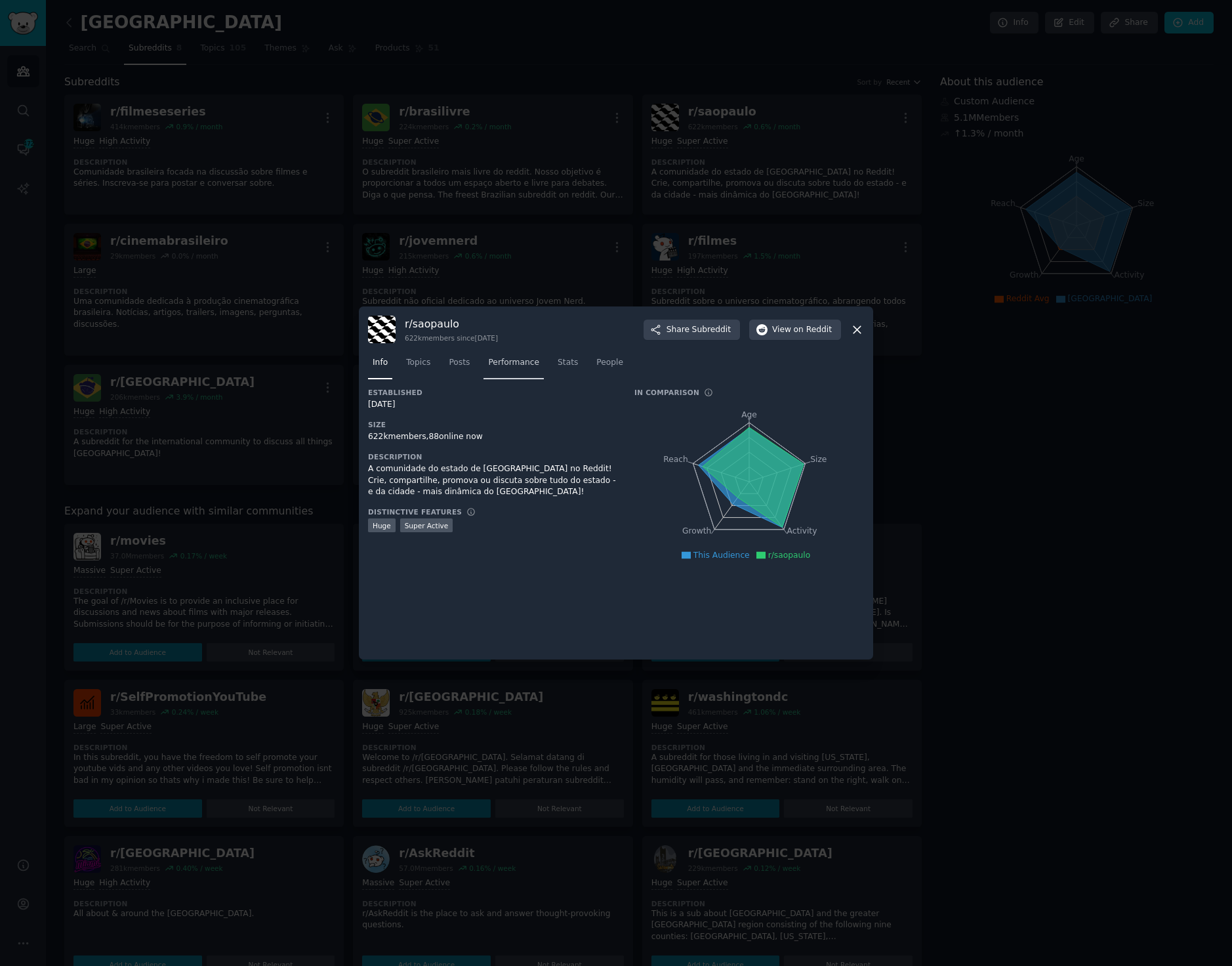
click at [518, 363] on span "Performance" at bounding box center [514, 363] width 51 height 12
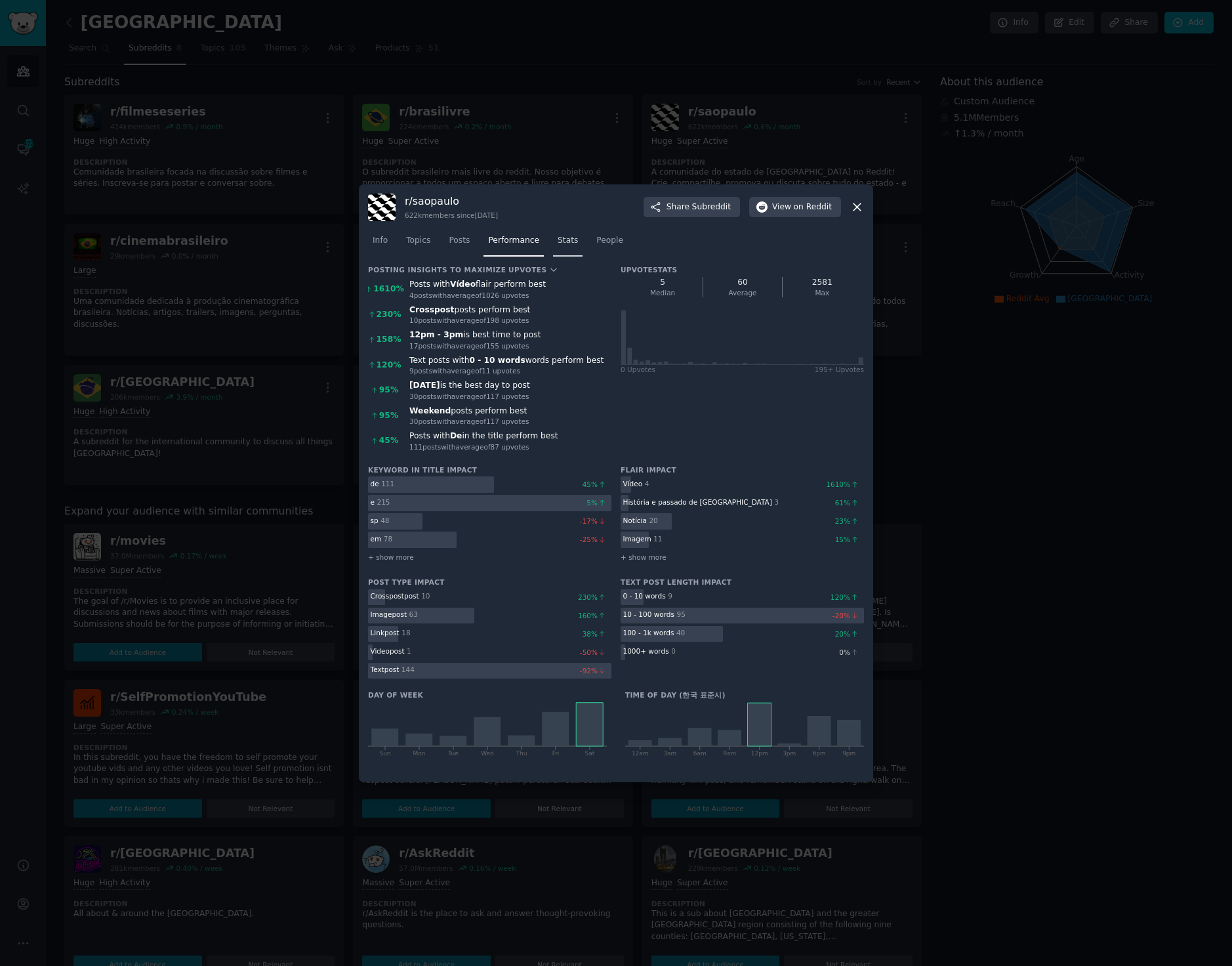
click at [561, 242] on span "Stats" at bounding box center [567, 241] width 20 height 12
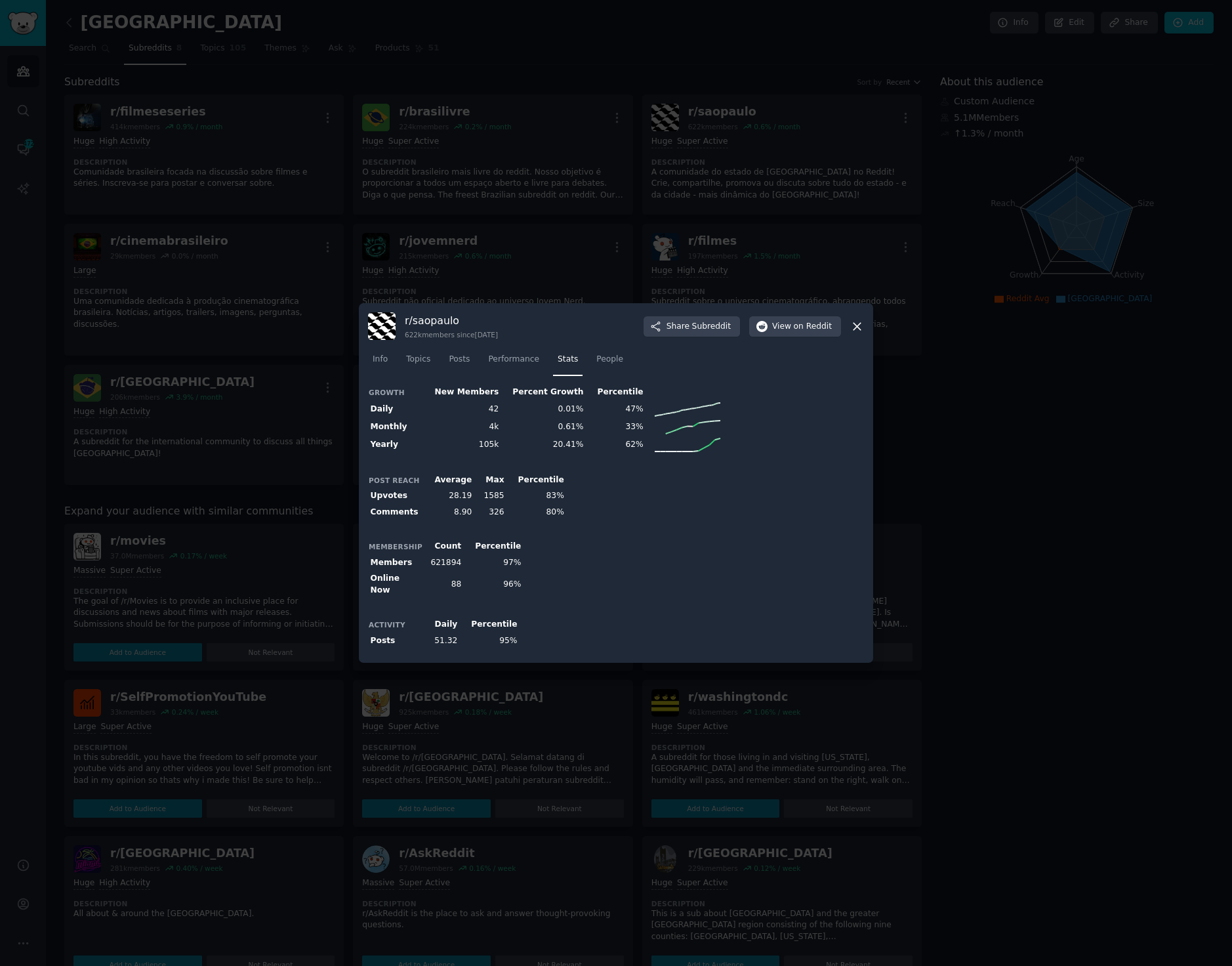
click at [852, 326] on icon at bounding box center [857, 326] width 14 height 14
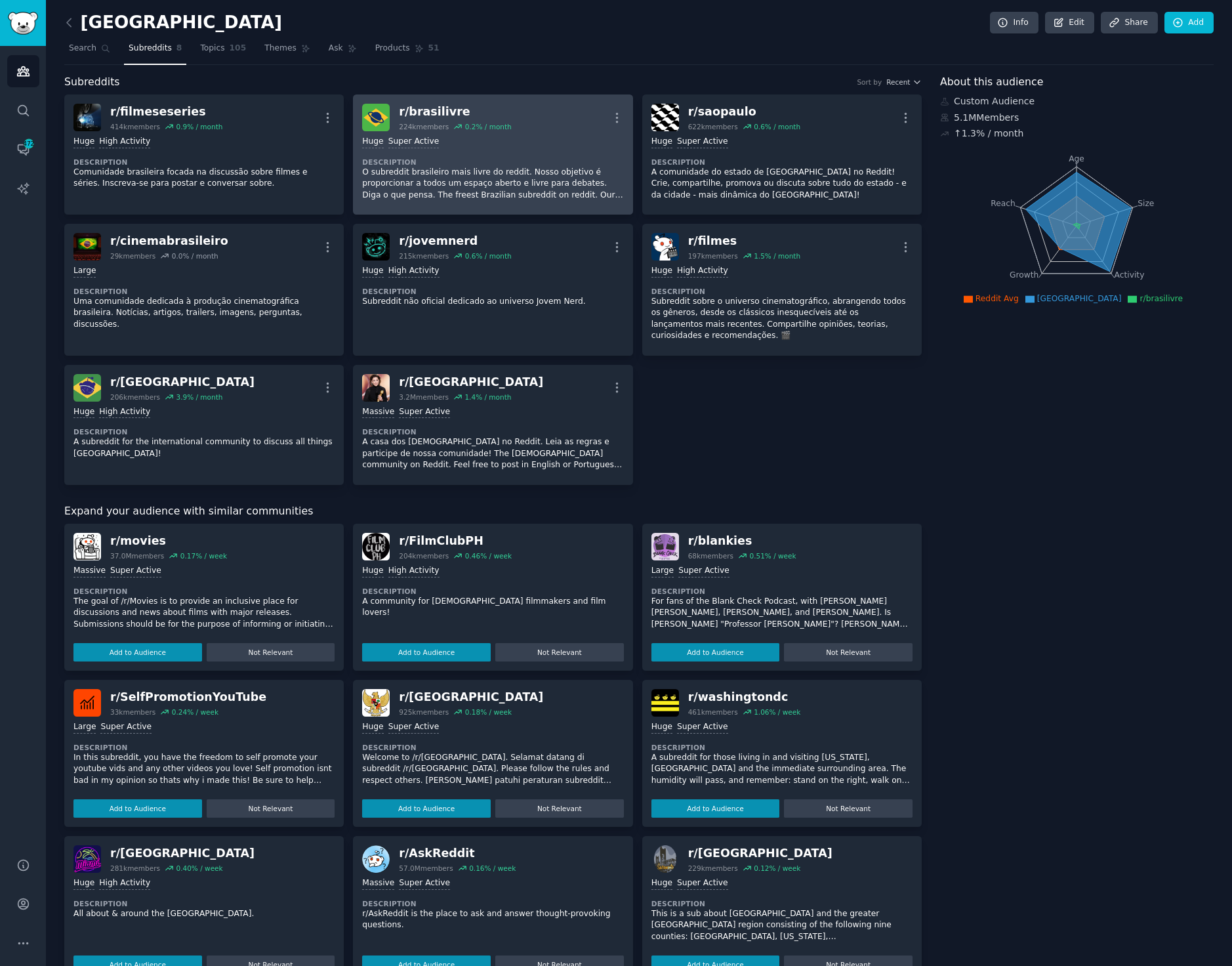
click at [521, 168] on p "O subreddit brasileiro mais livre do reddit. Nosso objetivo é proporcionar a to…" at bounding box center [492, 184] width 261 height 35
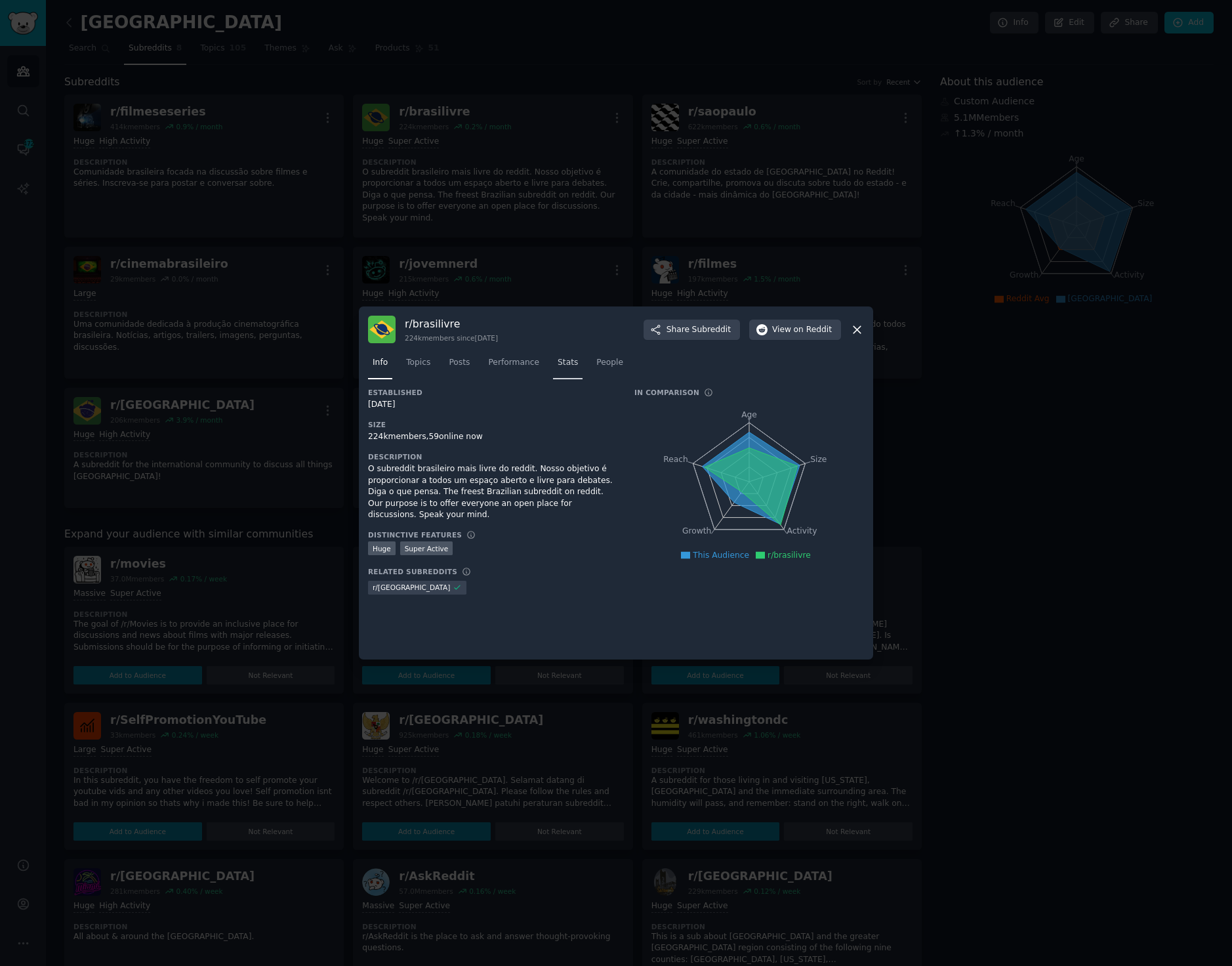
click at [553, 363] on link "Stats" at bounding box center [567, 365] width 29 height 27
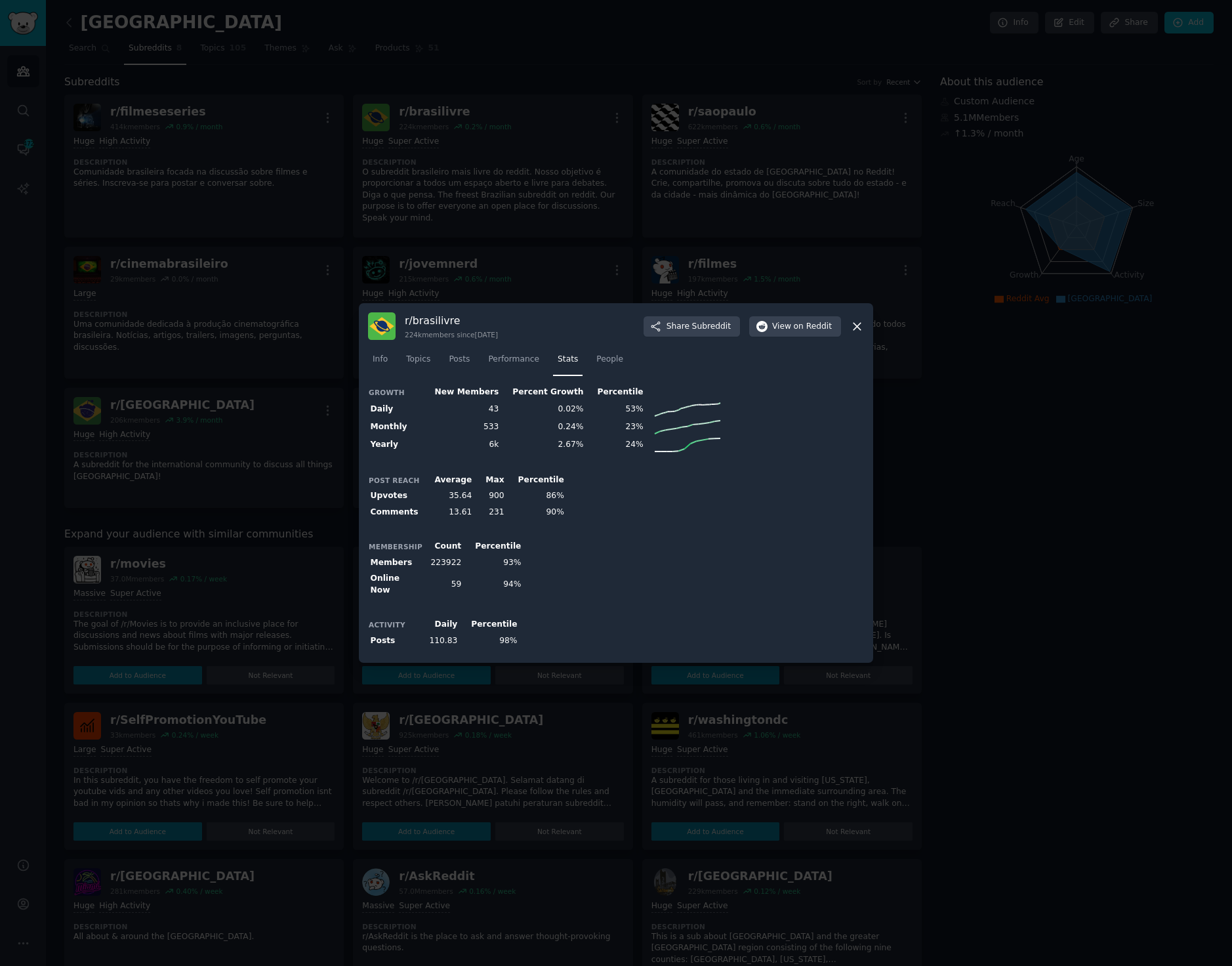
click at [168, 128] on div at bounding box center [616, 483] width 1232 height 966
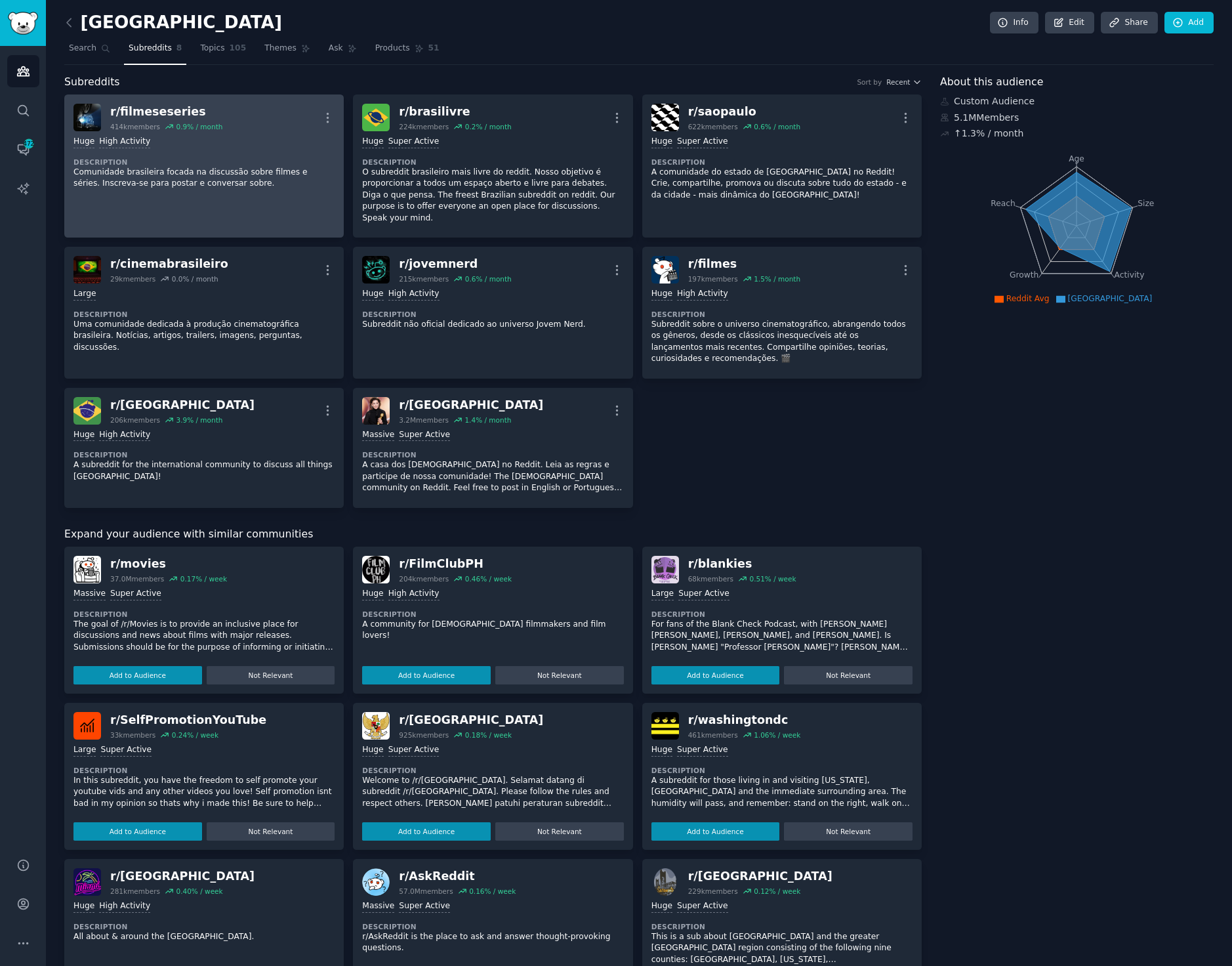
click at [230, 176] on p "Comunidade brasileira focada na discussão sobre filmes e séries. Inscreva-se pa…" at bounding box center [204, 178] width 261 height 23
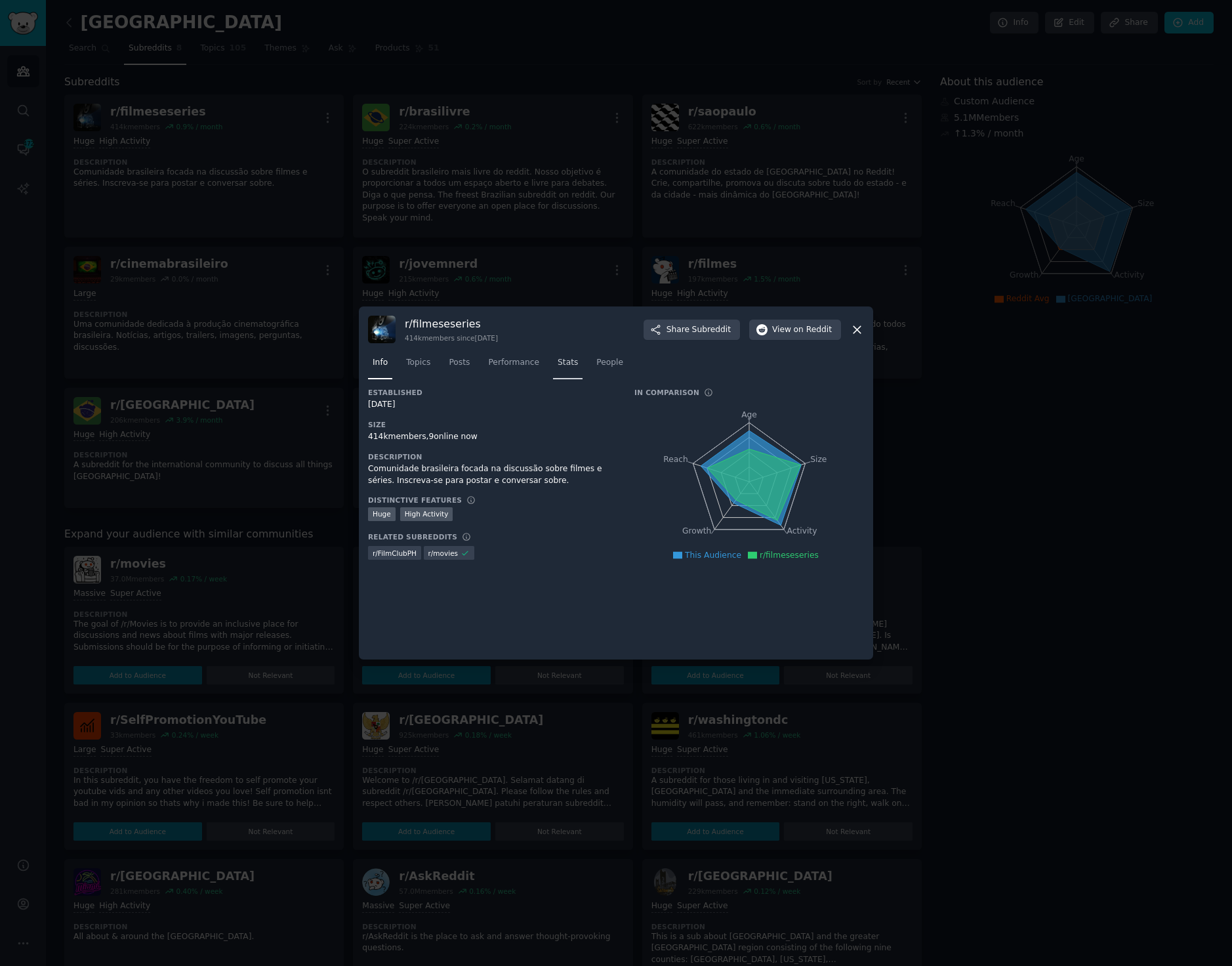
click at [557, 359] on span "Stats" at bounding box center [567, 363] width 20 height 12
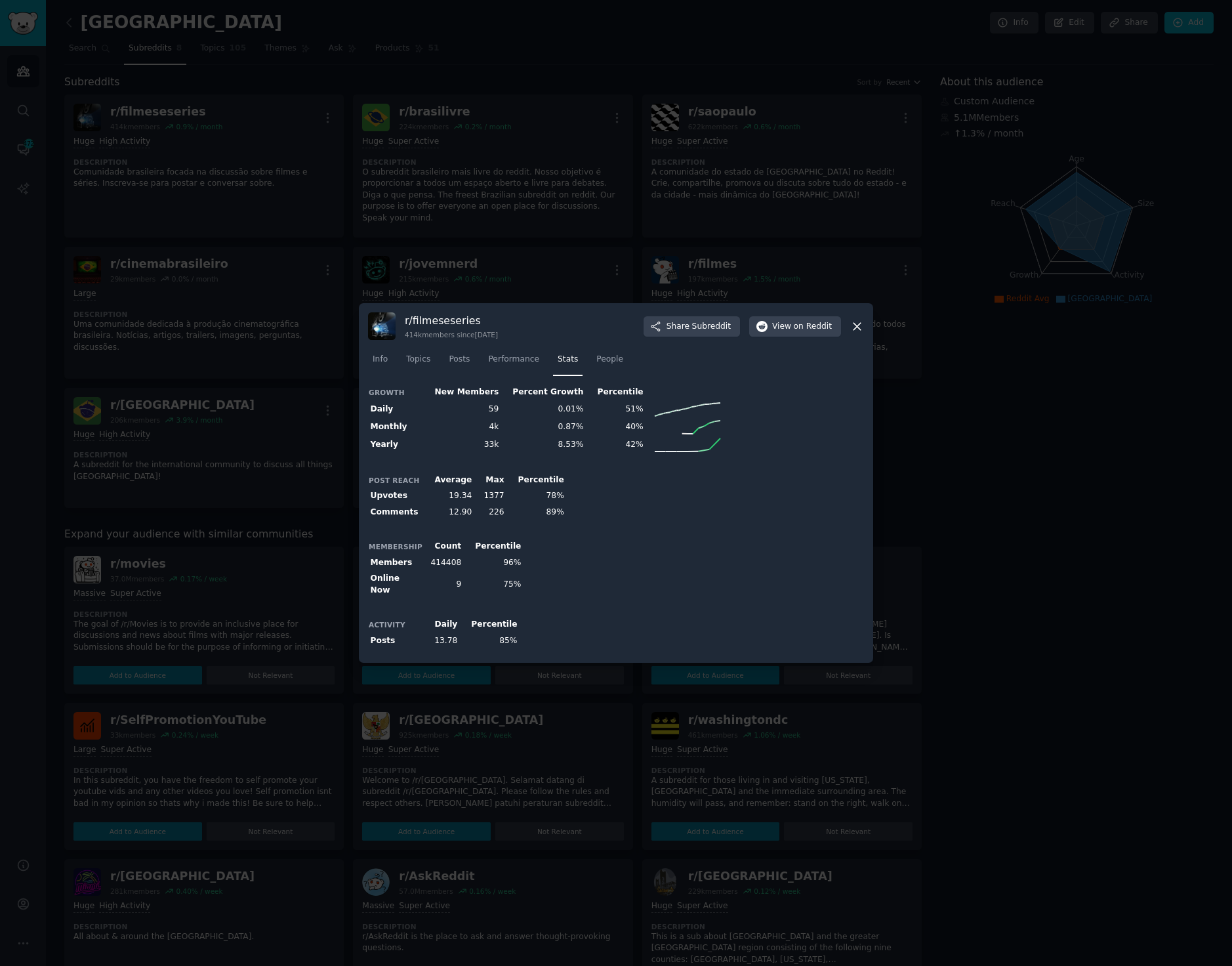
click at [852, 332] on icon at bounding box center [857, 326] width 14 height 14
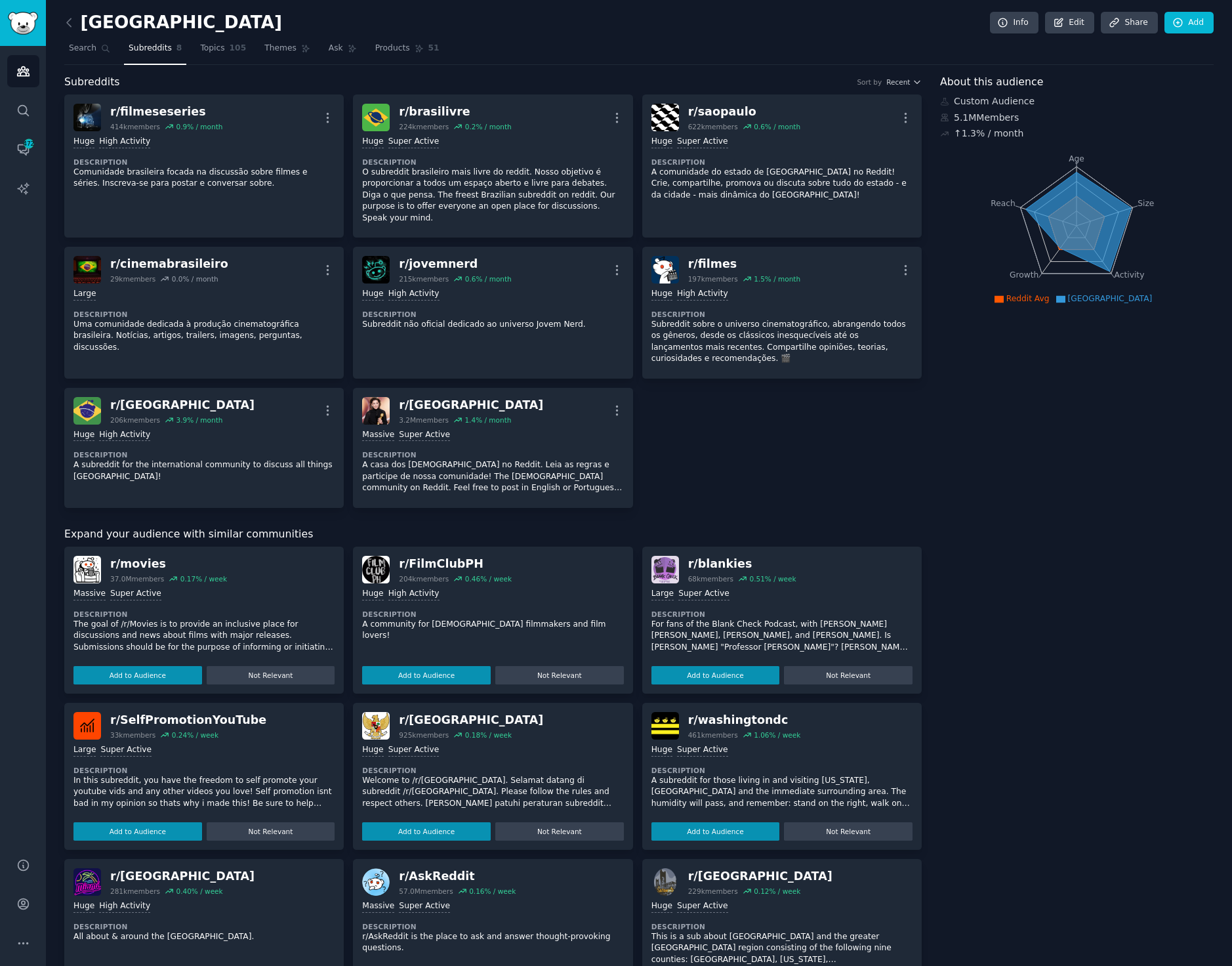
click at [771, 43] on nav "Search Subreddits 8 Topics 105 Themes Ask Products 51" at bounding box center [639, 51] width 1149 height 27
click at [1192, 26] on link "Add" at bounding box center [1189, 22] width 49 height 22
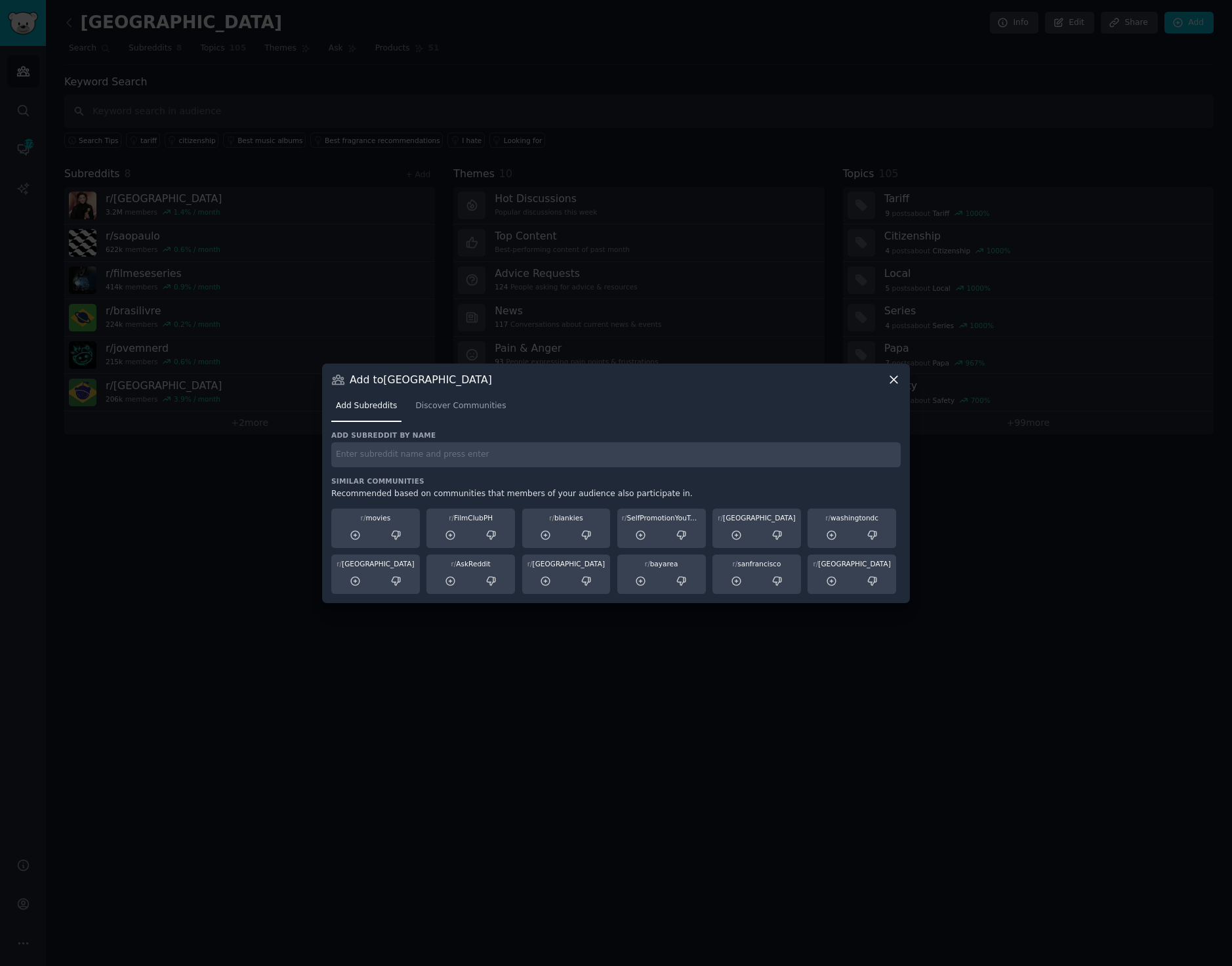
click at [435, 455] on input "text" at bounding box center [616, 455] width 570 height 26
type input "ㅓ"
type input "jogosbrasil"
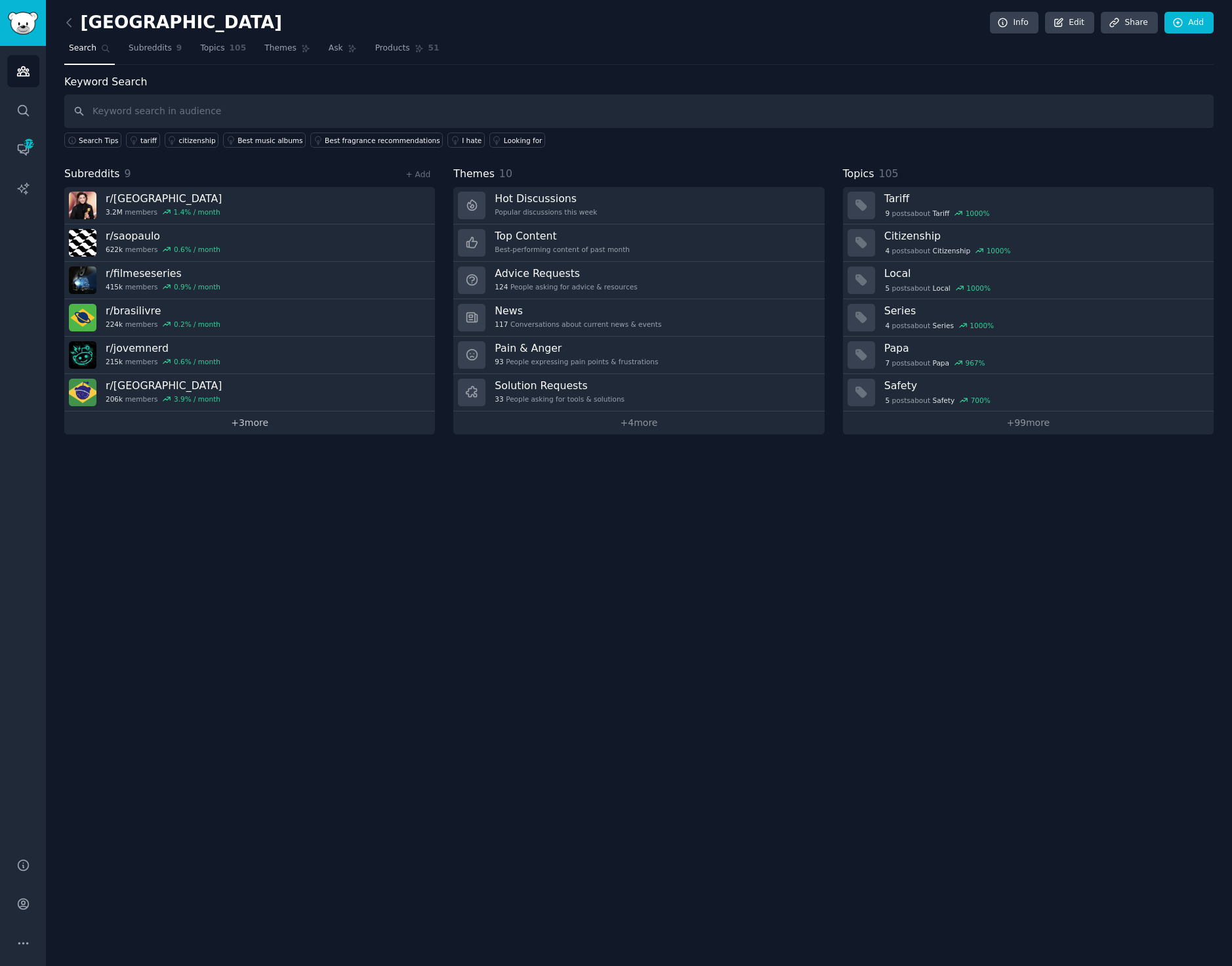
click at [250, 427] on link "+ 3 more" at bounding box center [249, 423] width 370 height 23
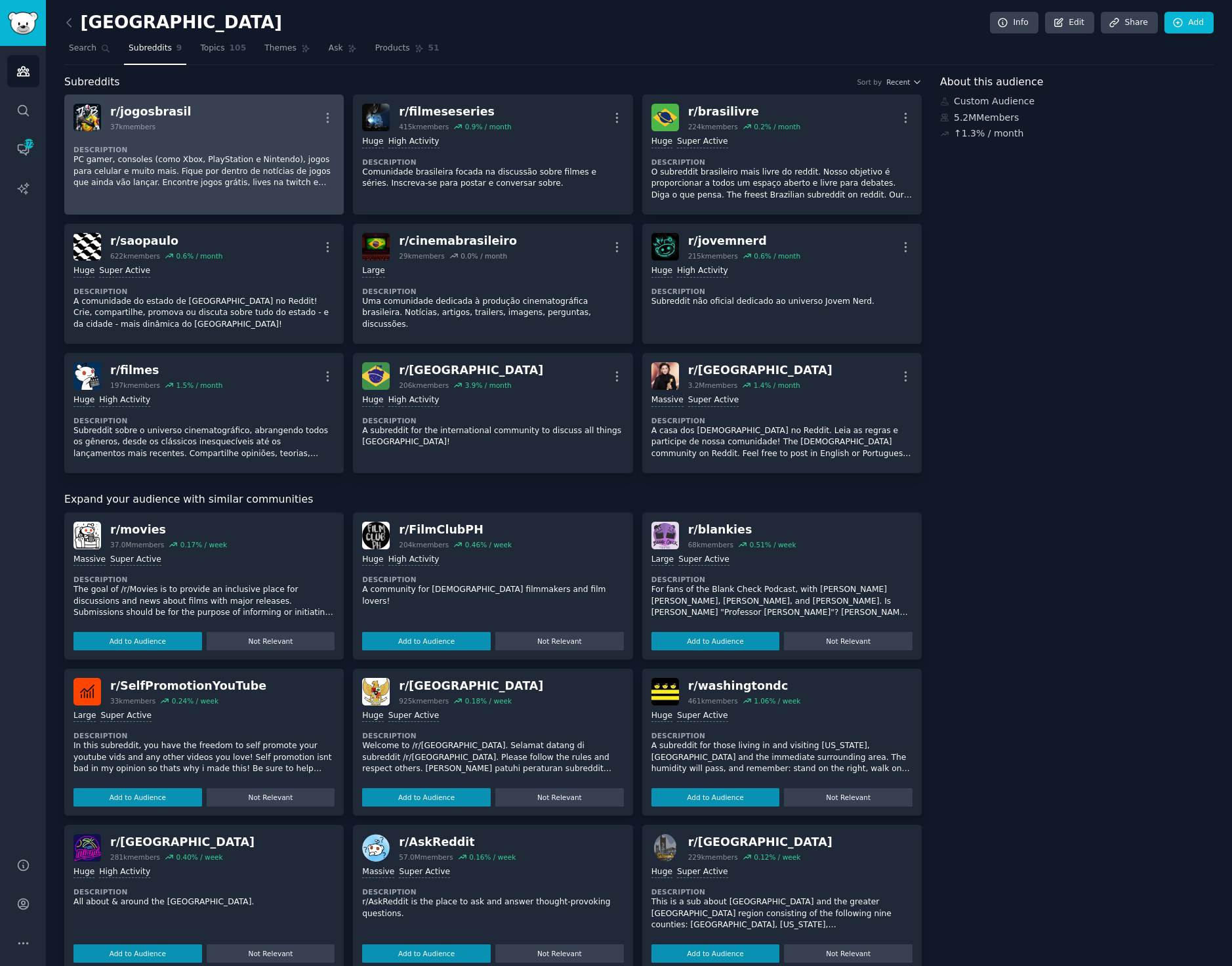
click at [264, 138] on div "Description PC gamer, consoles (como Xbox, PlayStation e Nintendo), jogos para …" at bounding box center [204, 162] width 261 height 63
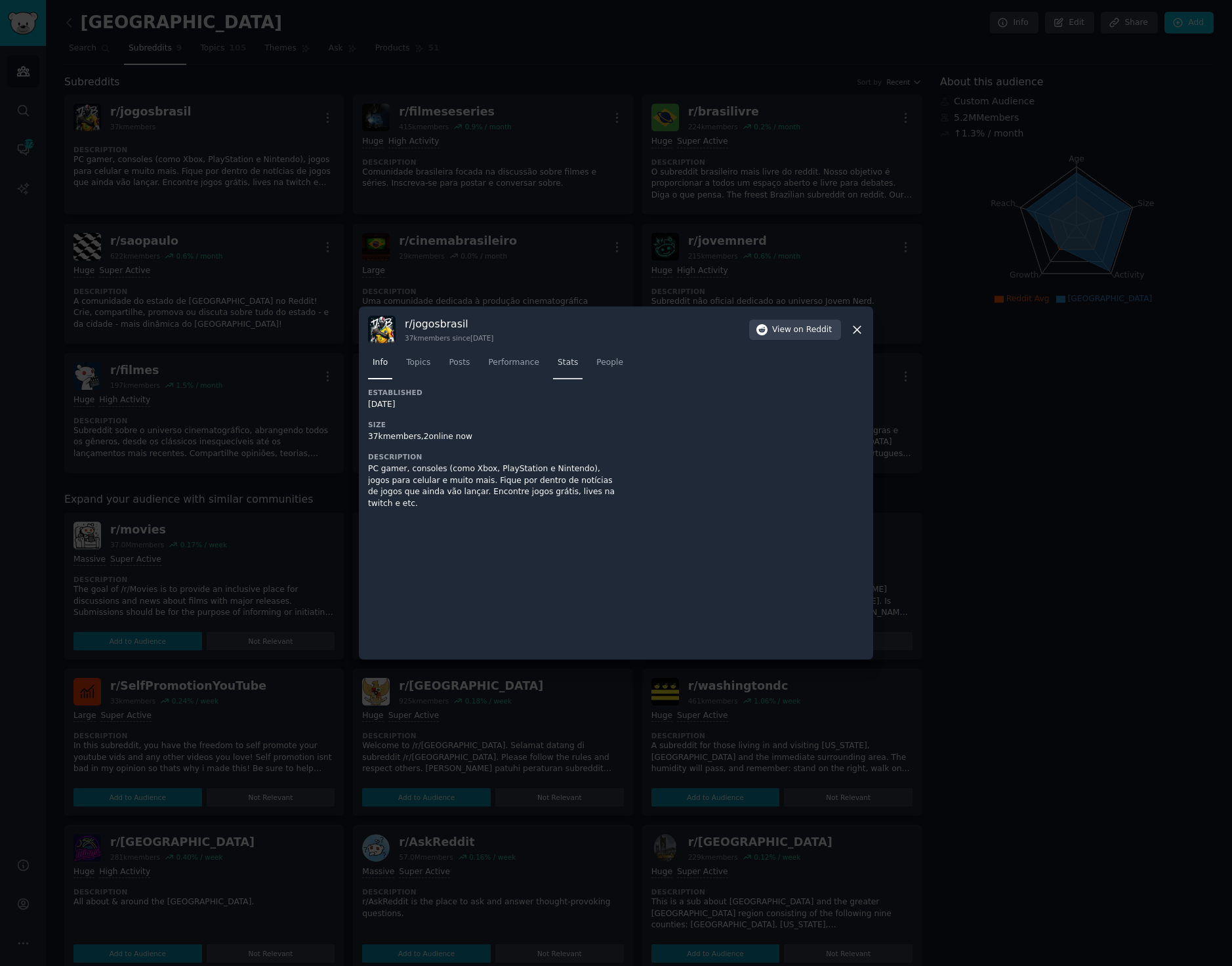
click at [557, 359] on span "Stats" at bounding box center [567, 363] width 20 height 12
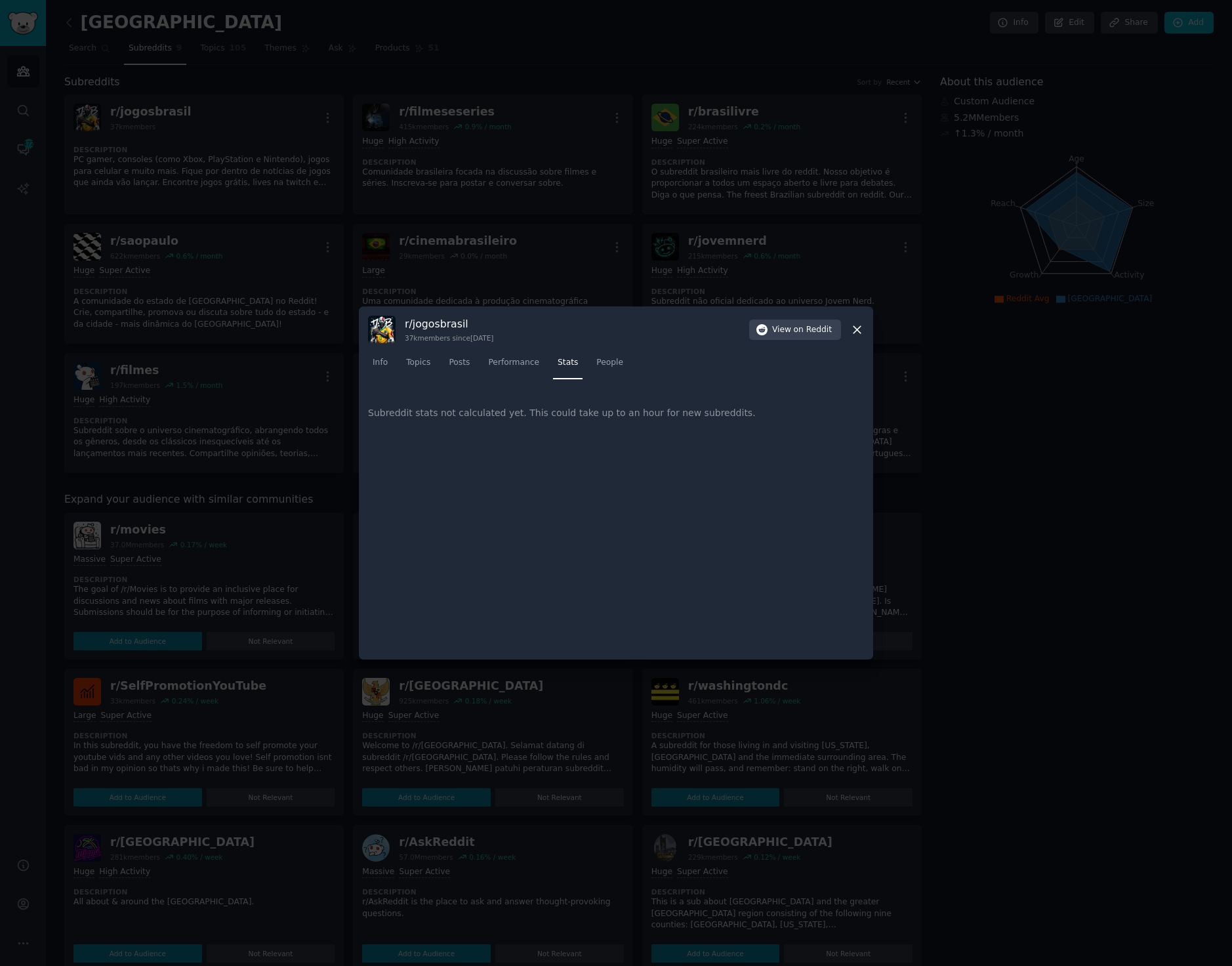
click at [853, 327] on icon at bounding box center [857, 329] width 14 height 14
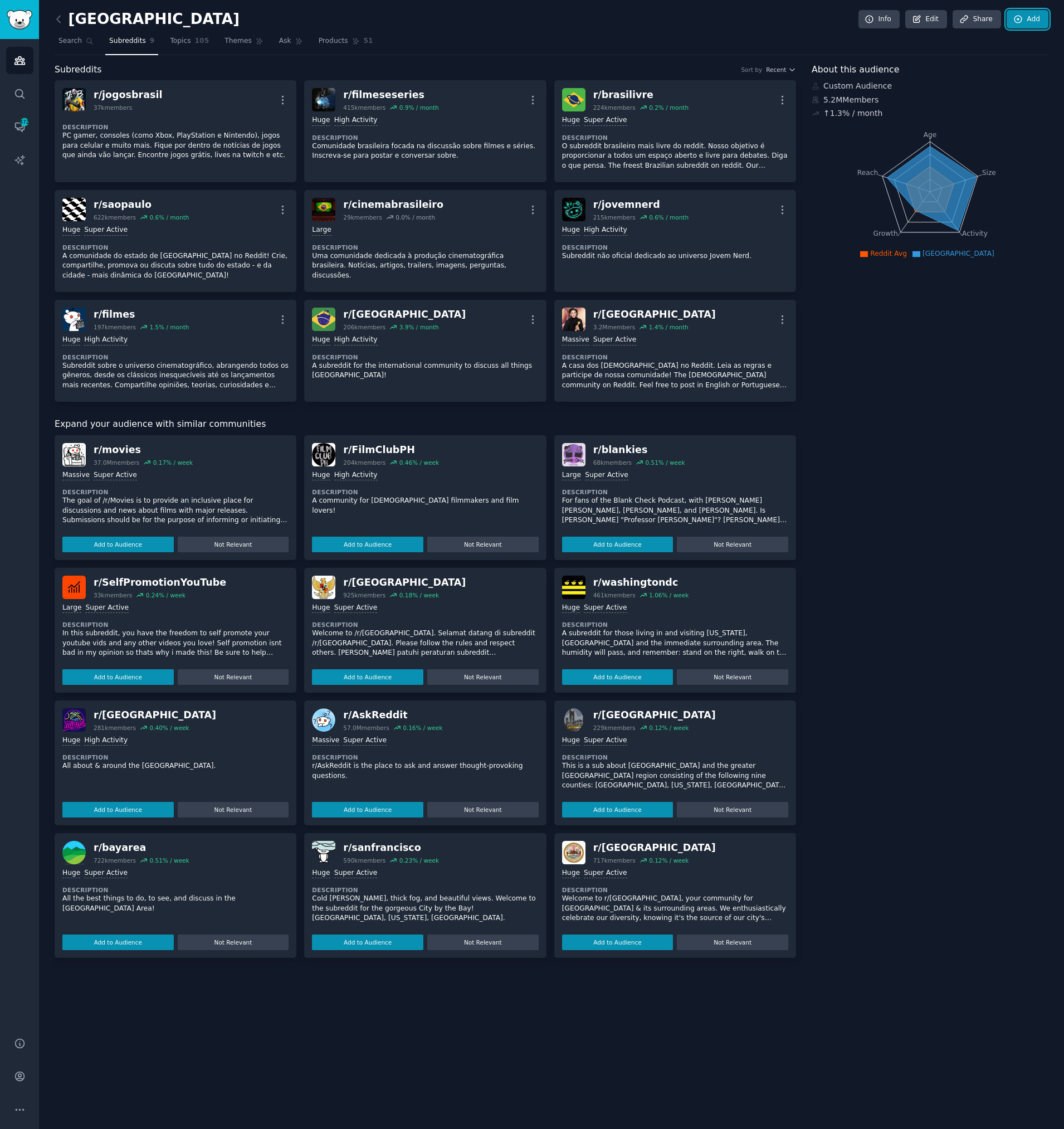
click at [1043, 18] on link "Add" at bounding box center [1027, 19] width 42 height 19
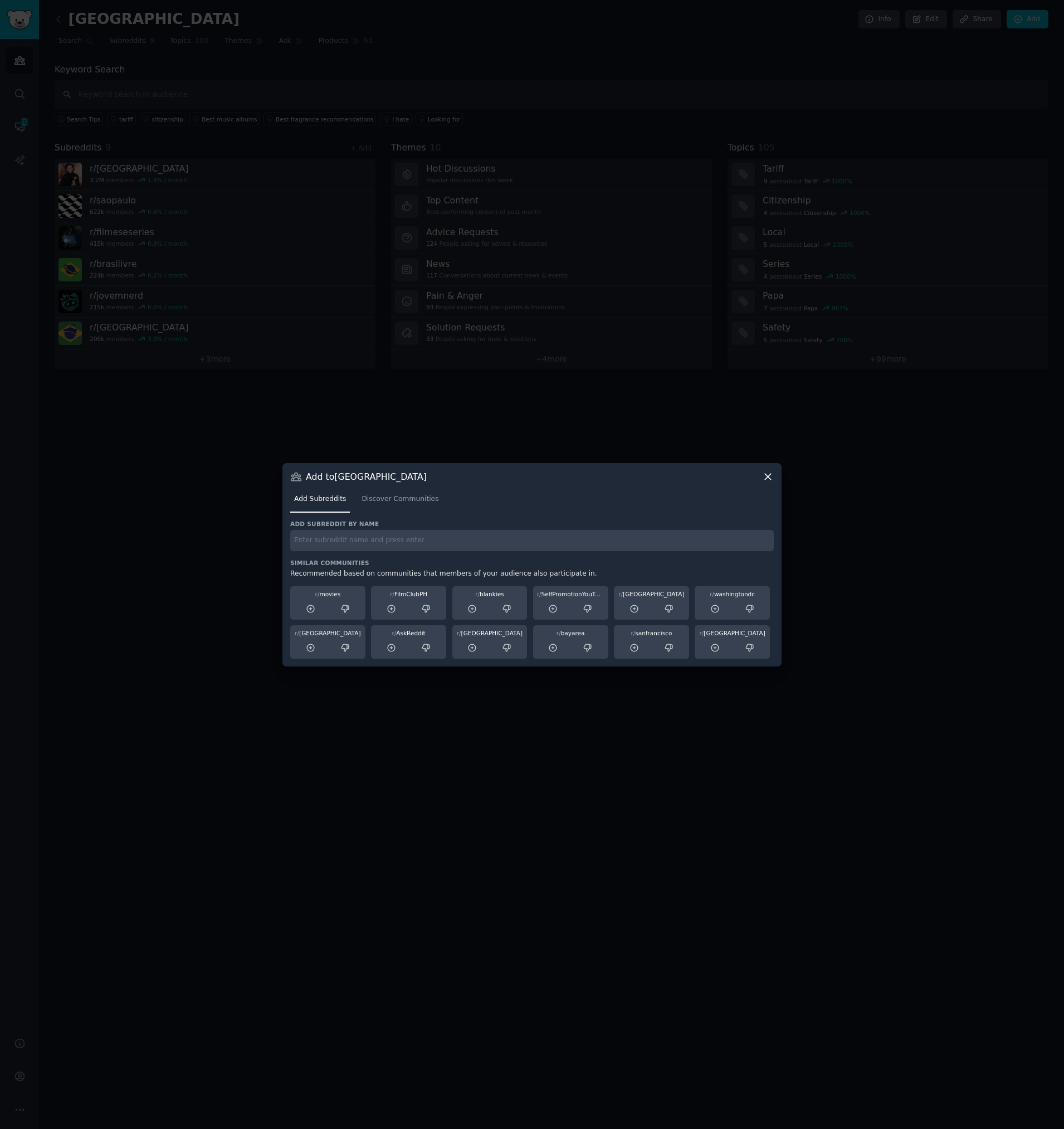
click at [321, 541] on input "text" at bounding box center [532, 541] width 484 height 22
paste input "r/playstationbrasil"
type input "r/playstationbrasil"
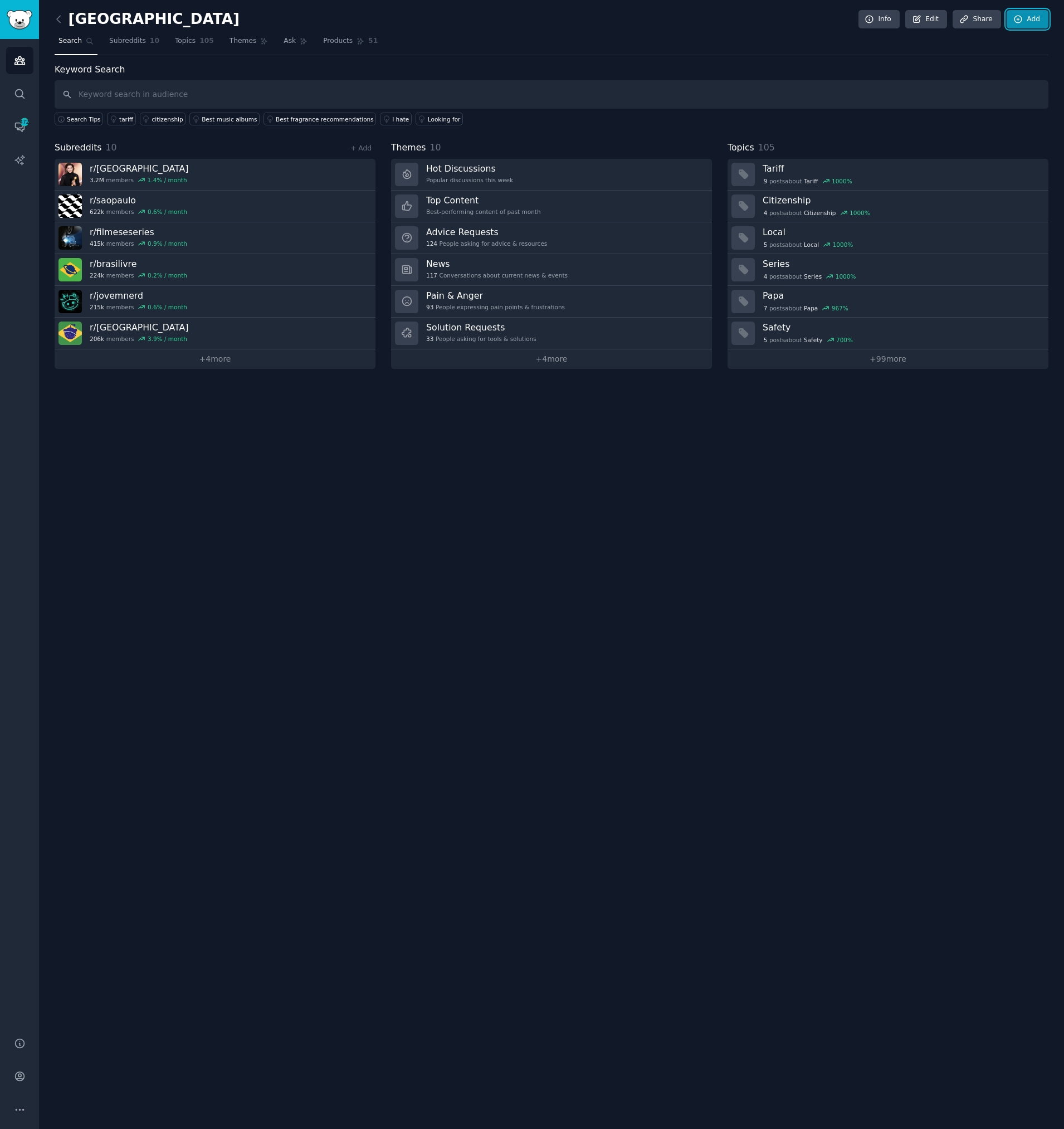
click at [1023, 18] on icon at bounding box center [1018, 20] width 10 height 10
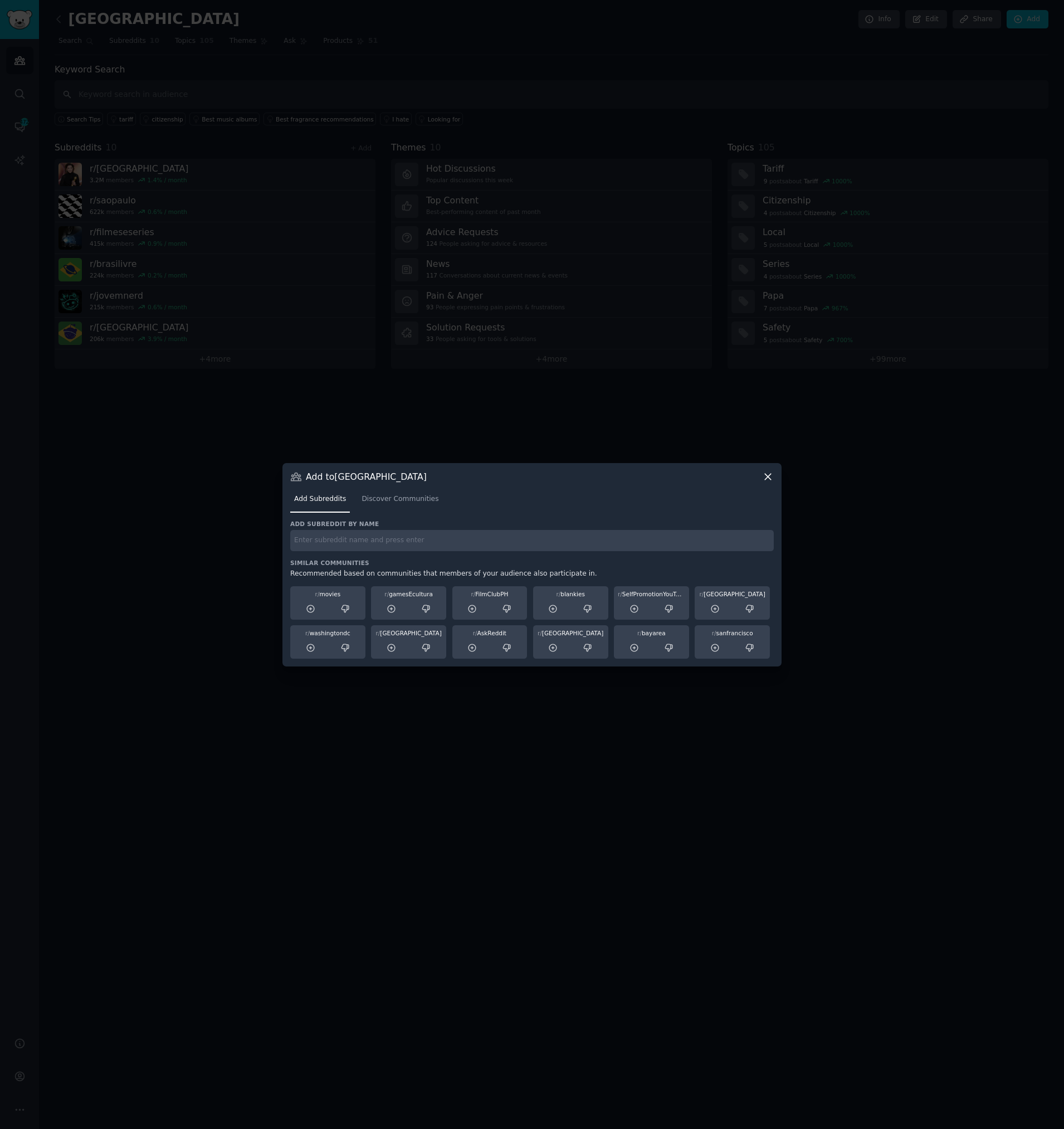
click at [307, 543] on input "text" at bounding box center [532, 541] width 484 height 22
paste input "r/XboxBrasil"
type input "r/XboxBrasil"
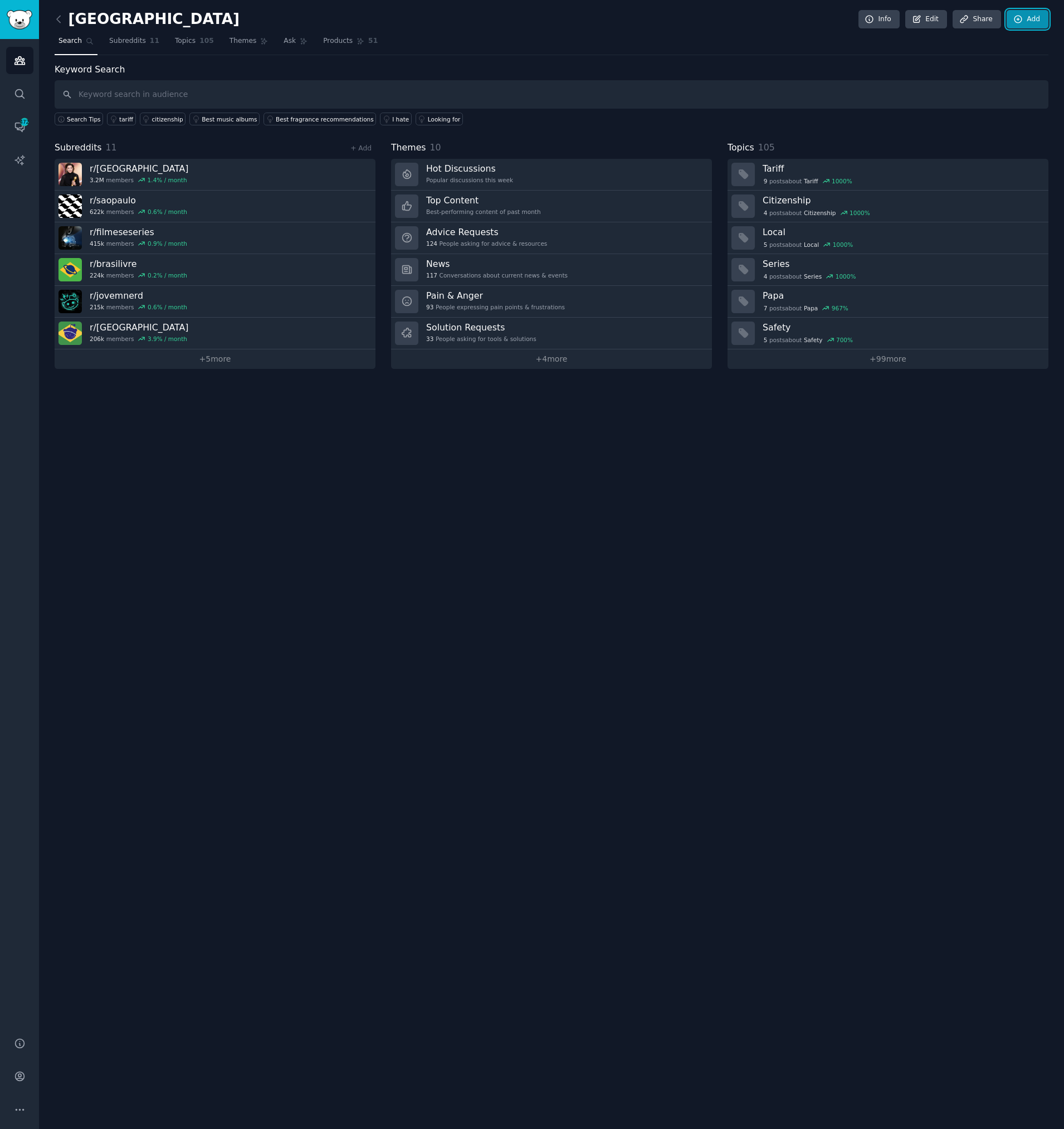
click at [1030, 21] on link "Add" at bounding box center [1027, 19] width 42 height 19
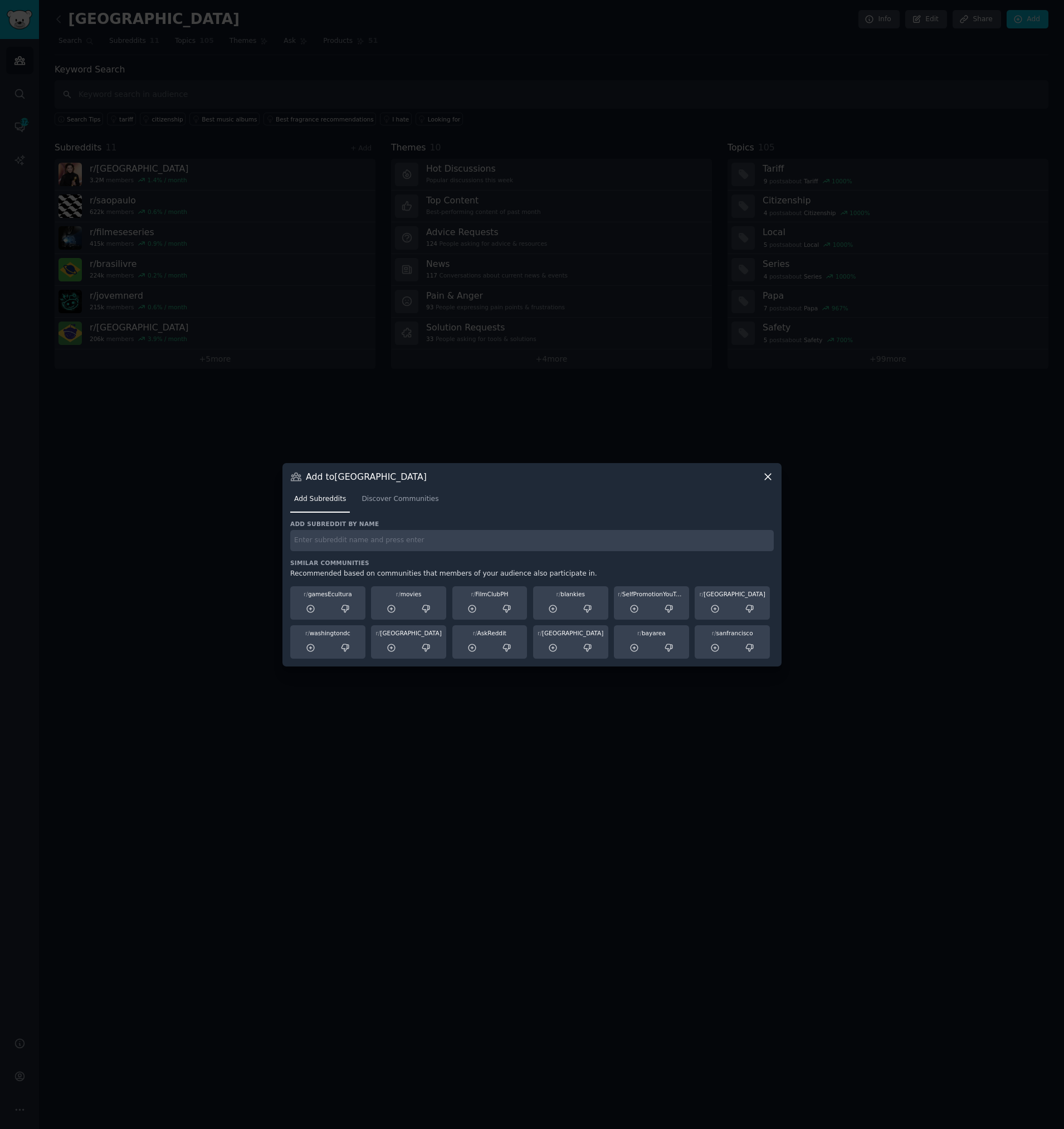
click at [339, 546] on input "text" at bounding box center [532, 541] width 484 height 22
paste input "r/gamesEcultura"
type input "r/gamesEcultura"
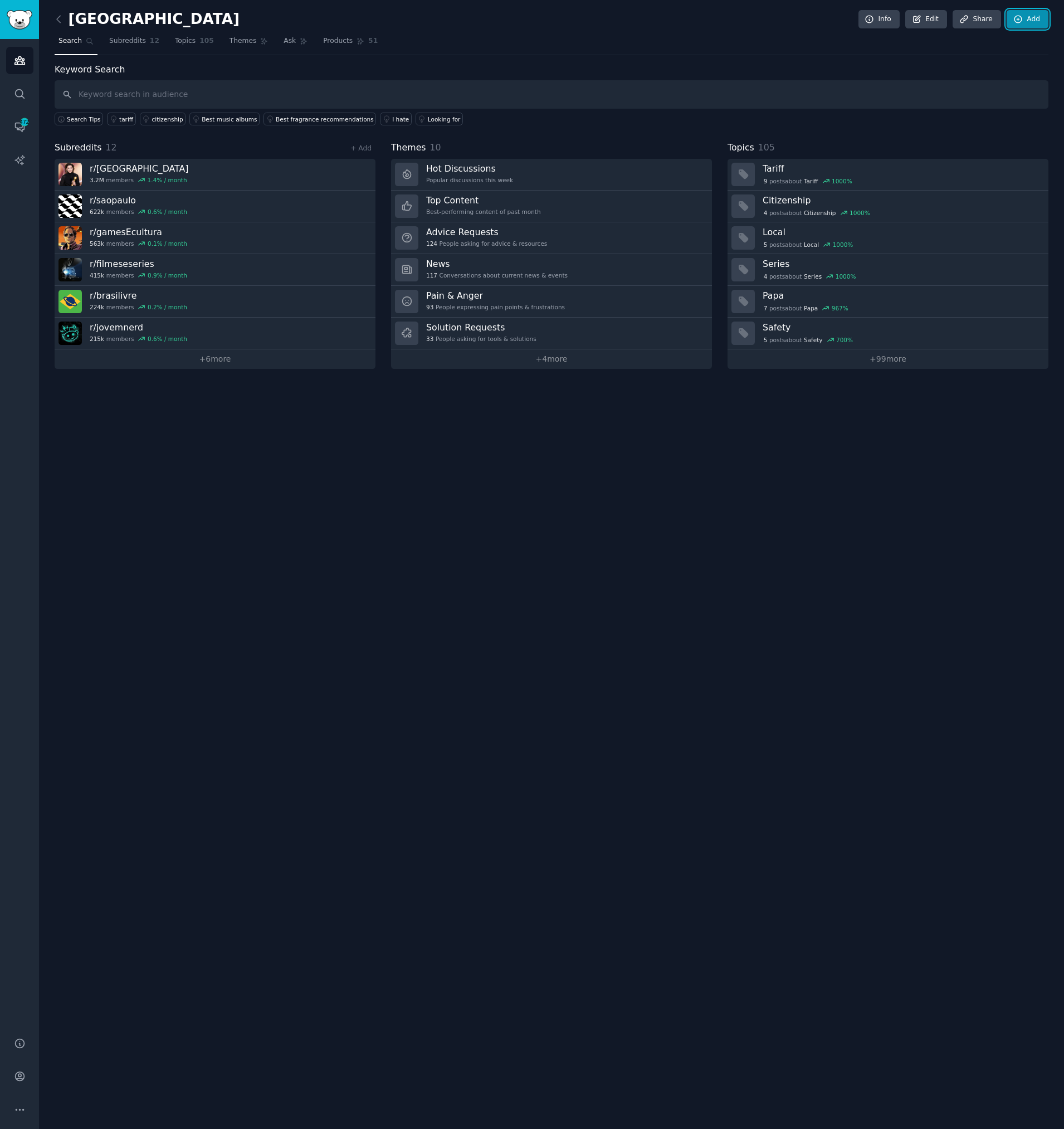
click at [1029, 18] on link "Add" at bounding box center [1027, 19] width 42 height 19
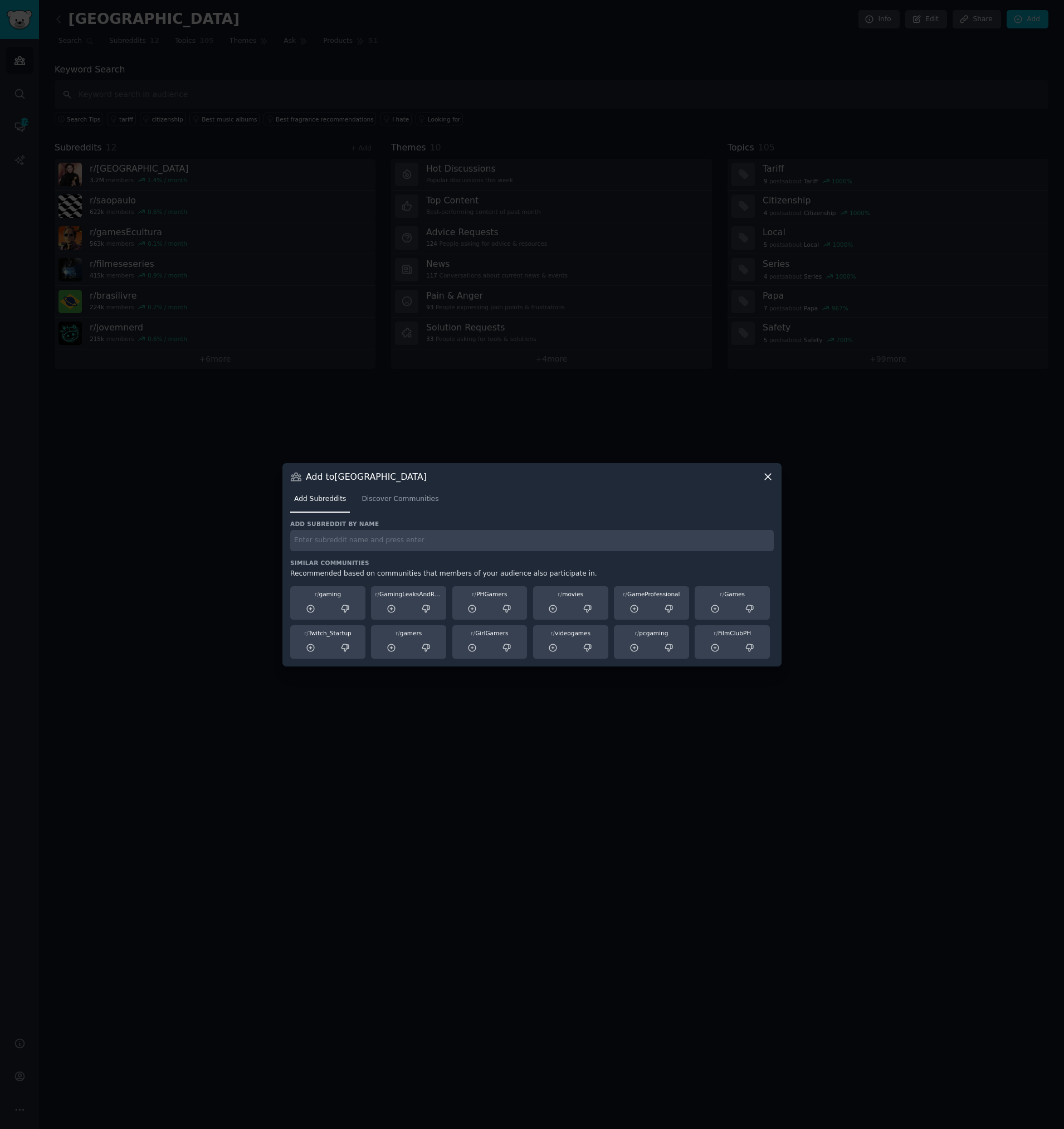
click at [365, 538] on input "text" at bounding box center [532, 541] width 484 height 22
paste input "r/jogatina"
type input "r/jogatina"
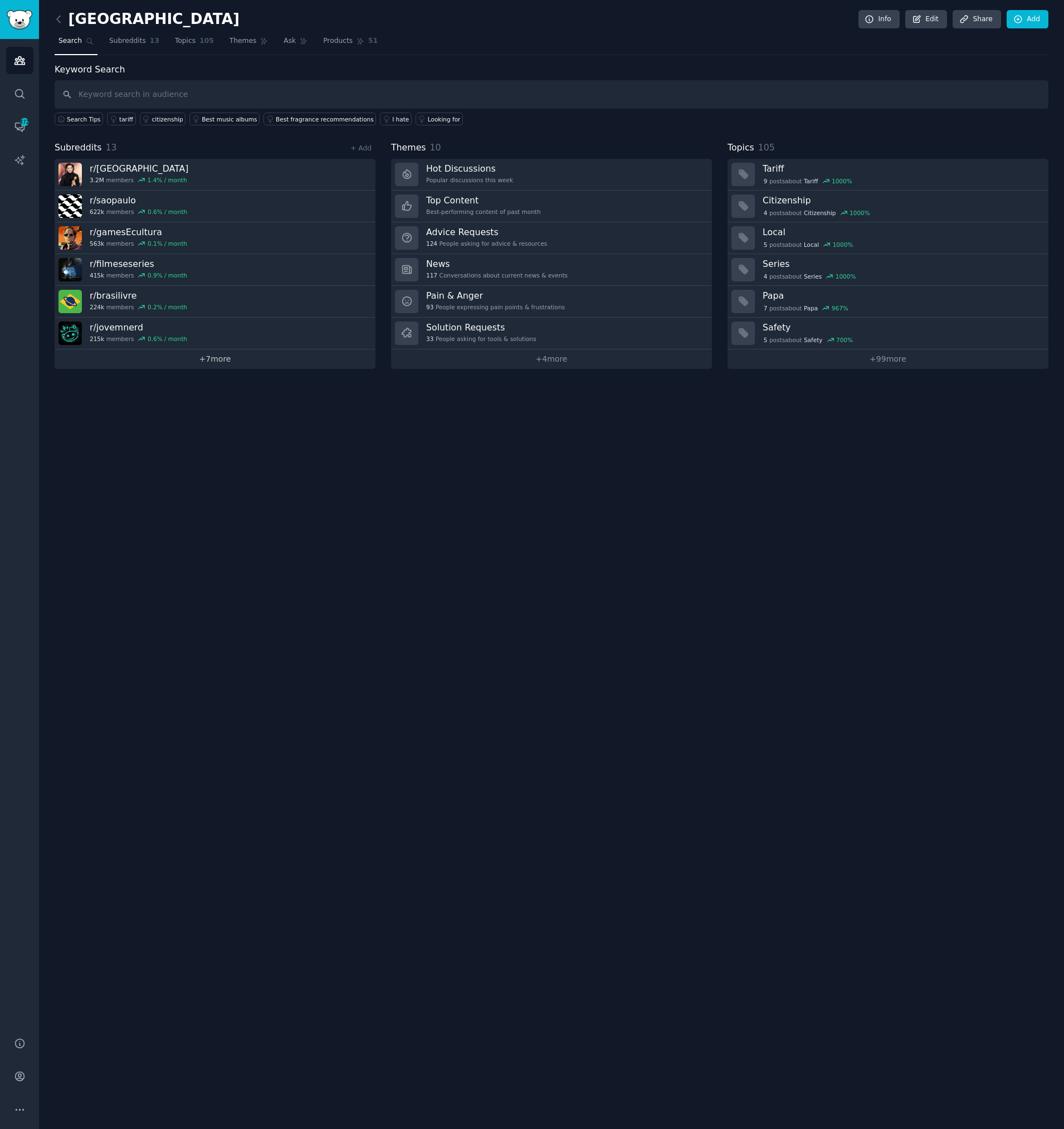
click at [214, 356] on link "+ 7 more" at bounding box center [214, 359] width 321 height 20
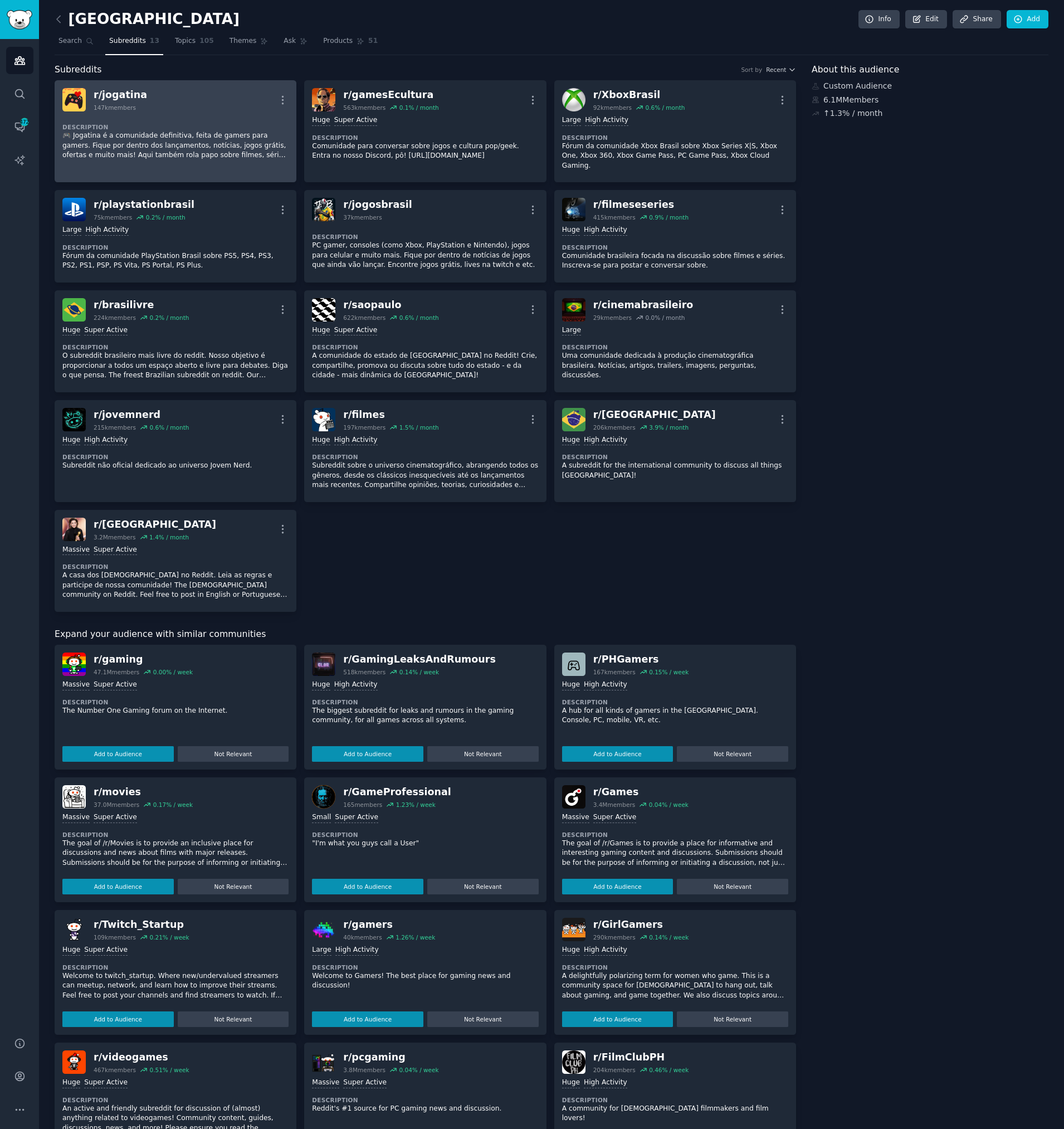
click at [209, 92] on div "r/ jogatina 147k members More" at bounding box center [175, 100] width 226 height 23
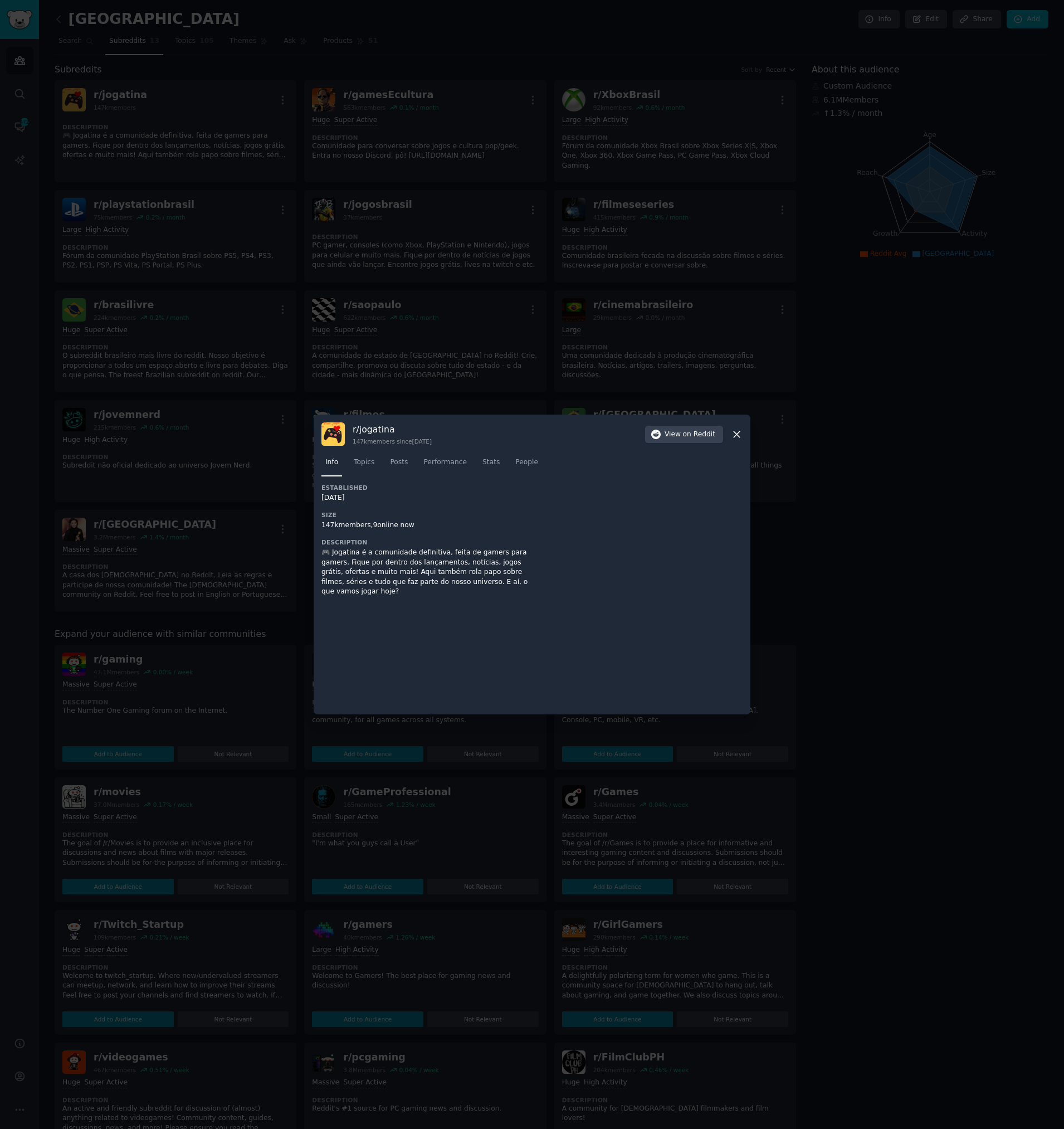
click at [735, 434] on icon at bounding box center [737, 434] width 12 height 12
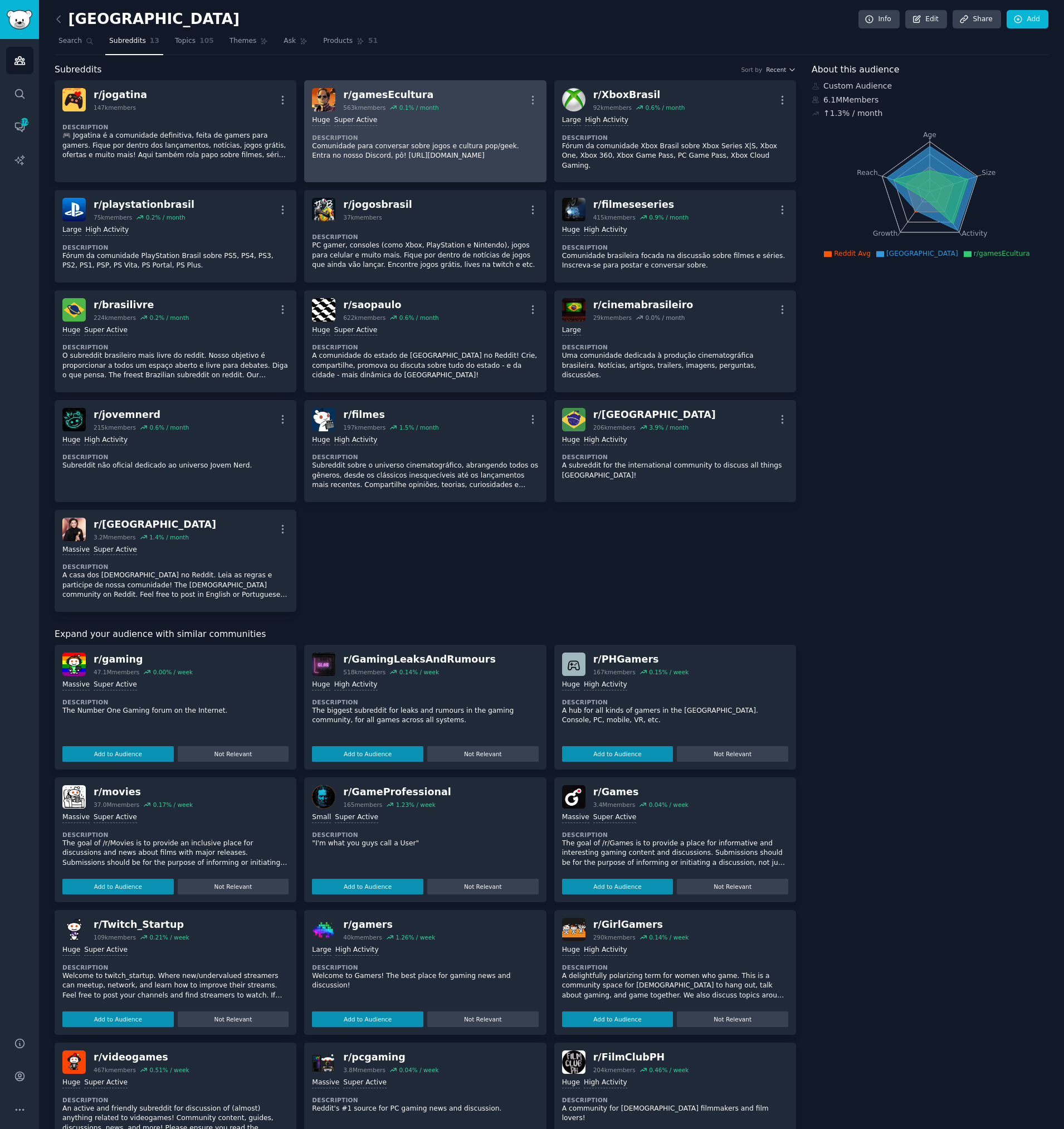
click at [377, 139] on dt "Description" at bounding box center [425, 137] width 226 height 8
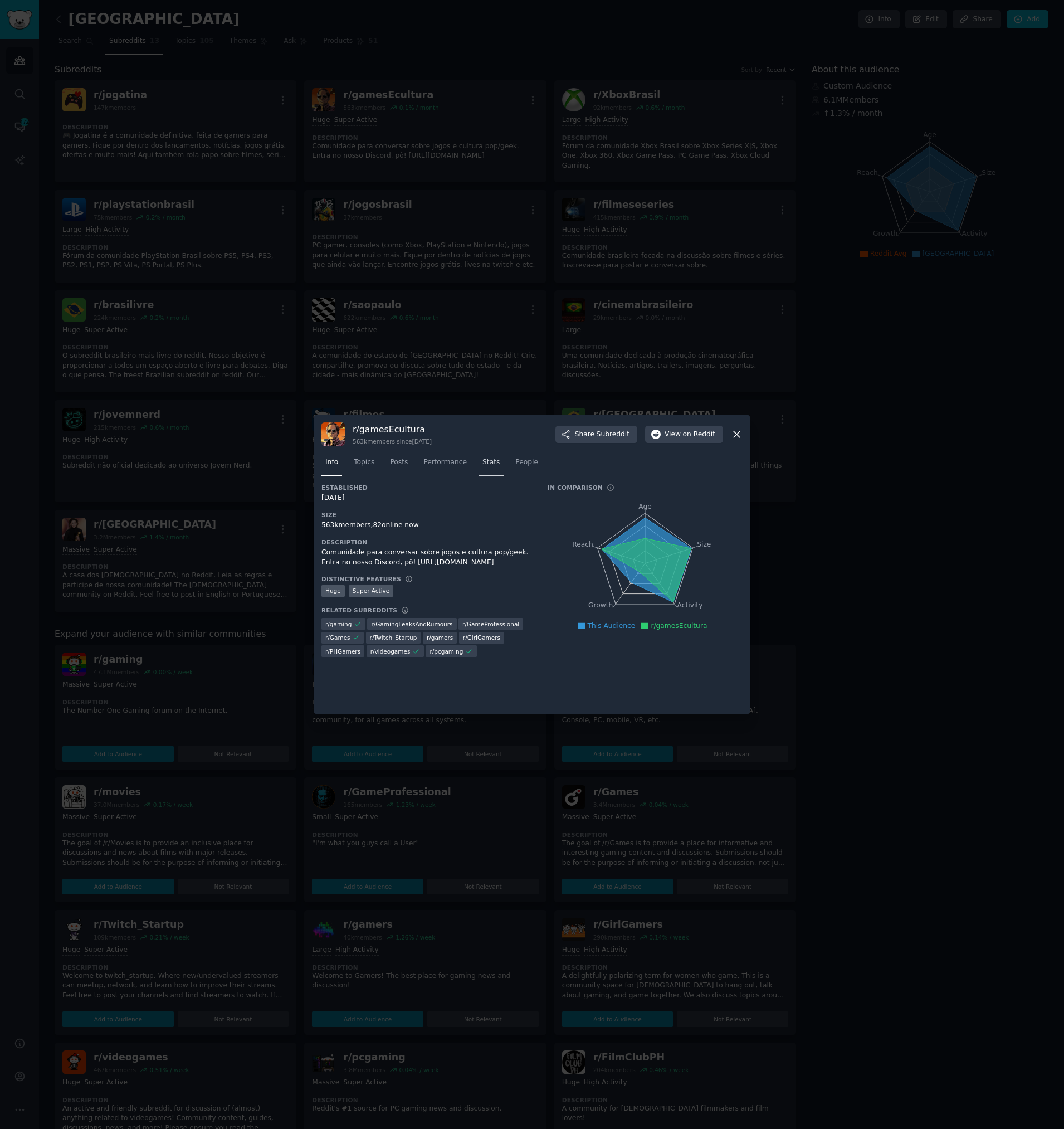
click at [483, 462] on span "Stats" at bounding box center [491, 462] width 17 height 10
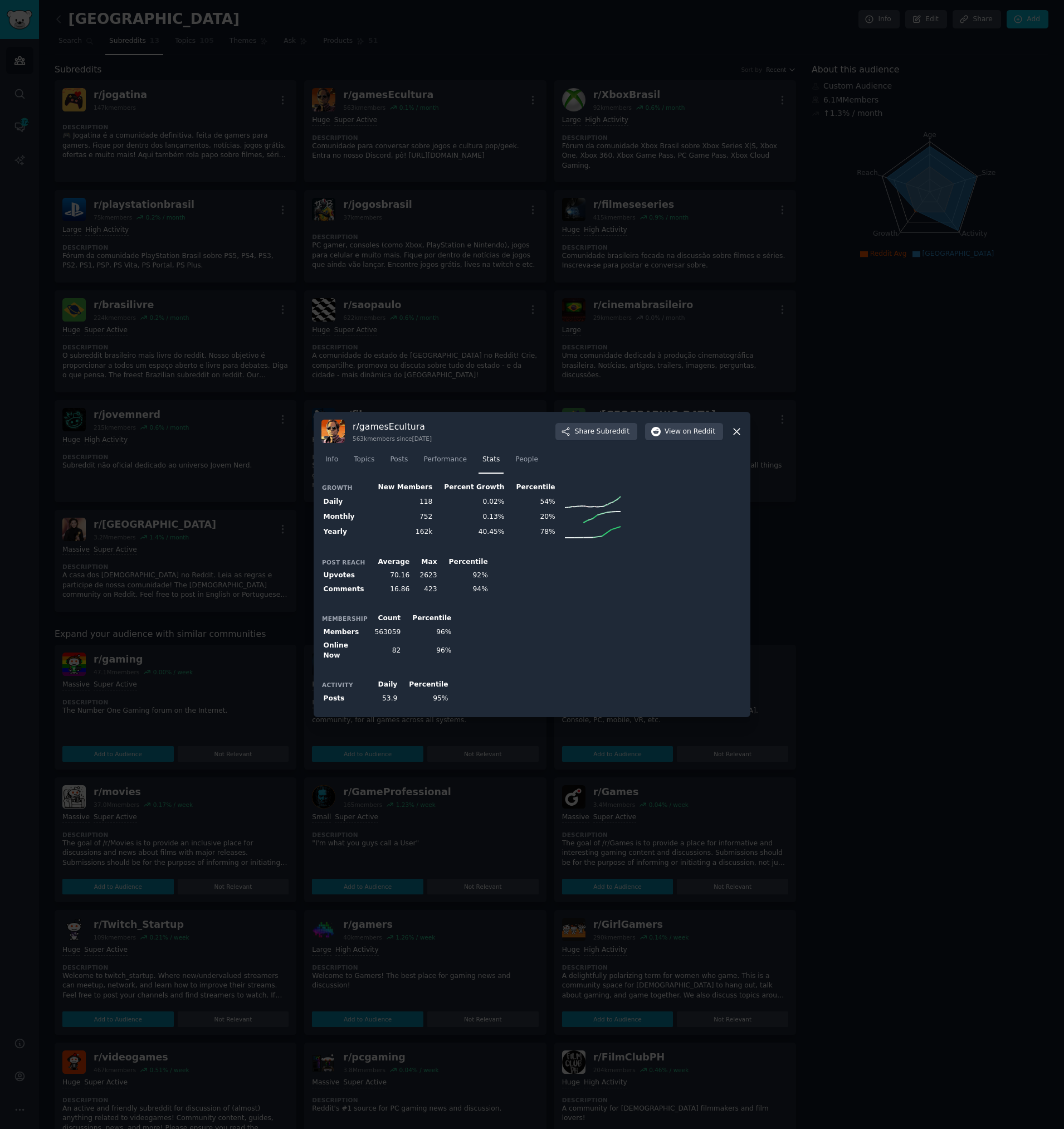
click at [731, 436] on icon at bounding box center [737, 431] width 12 height 12
